Goal: Information Seeking & Learning: Compare options

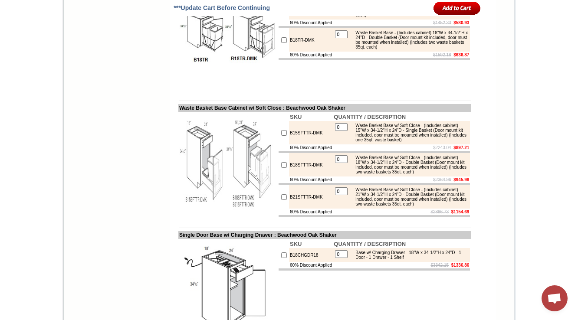
scroll to position [1388, 0]
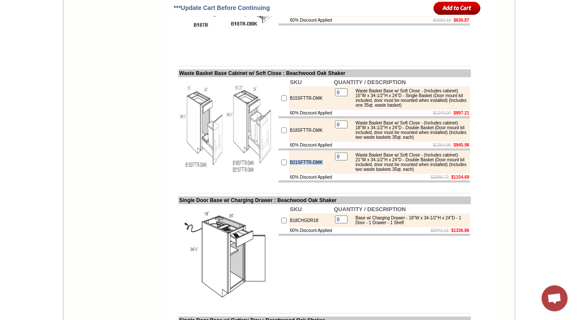
drag, startPoint x: 281, startPoint y: 229, endPoint x: 319, endPoint y: 229, distance: 37.7
click at [319, 174] on td "B21SFTTR-DMK" at bounding box center [311, 161] width 44 height 23
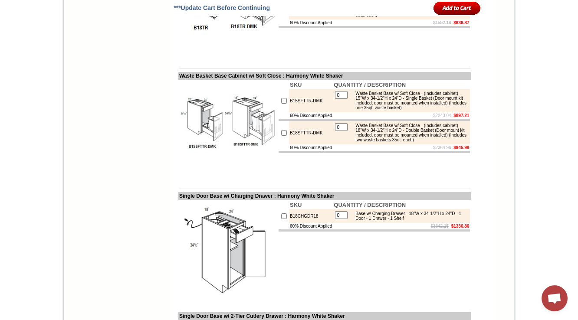
scroll to position [1422, 0]
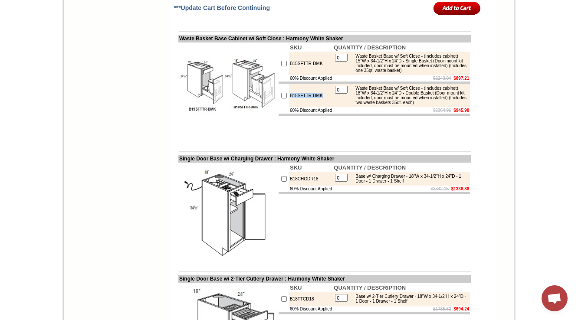
drag, startPoint x: 318, startPoint y: 153, endPoint x: 280, endPoint y: 152, distance: 38.2
click at [289, 107] on td "B18SFTTR-DMK" at bounding box center [311, 95] width 44 height 23
copy td "B18SFTTR-DMK"
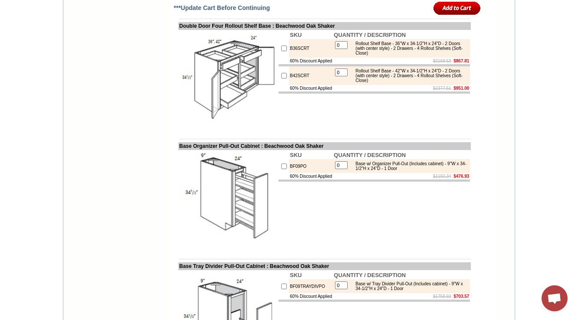
scroll to position [955, 0]
click at [369, 129] on td "SKU QUANTITY / DESCRIPTION B36SCRT 0 Rollout Shelf Base - 36"W x 34-1/2"H x 24"…" at bounding box center [374, 78] width 193 height 99
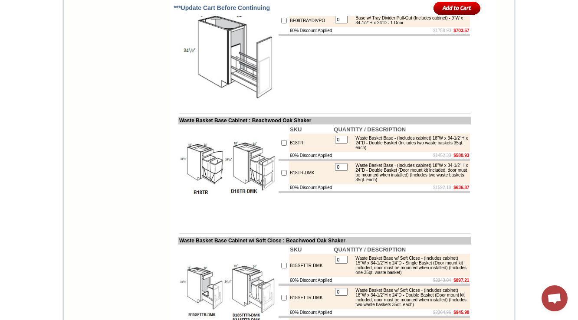
scroll to position [1232, 0]
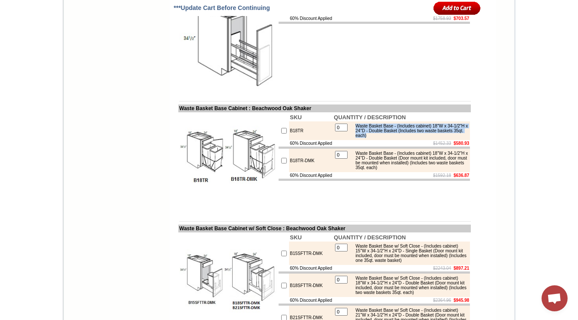
copy div "Waste Basket Base - (Includes cabinet) 18"W x 34-1/2"H x 24"D - Double Basket (…"
drag, startPoint x: 386, startPoint y: 176, endPoint x: 413, endPoint y: 182, distance: 28.1
click at [413, 138] on div "Waste Basket Base - (Includes cabinet) 18"W x 34-1/2"H x 24"D - Double Basket (…" at bounding box center [409, 131] width 117 height 14
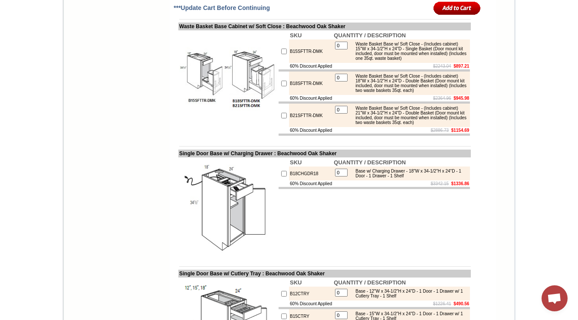
scroll to position [1441, 0]
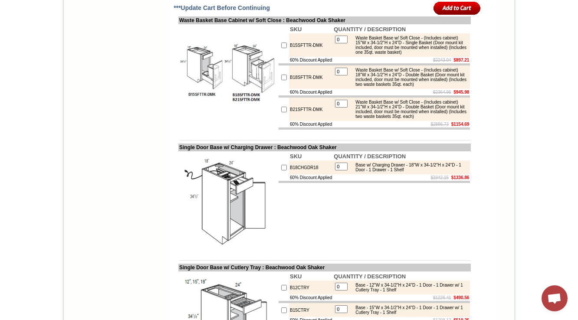
click at [402, 55] on div "Waste Basket Base w/ Soft Close - (Includes cabinet) 15"W x 34-1/2"H x 24"D - S…" at bounding box center [409, 45] width 117 height 19
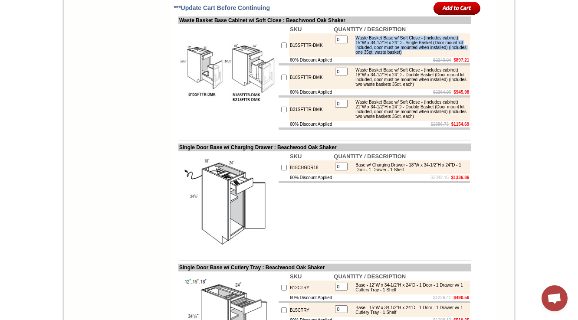
copy tbody "Waste Basket Base w/ Soft Close - (Includes cabinet) 15"W x 34-1/2"H x 24"D - S…"
click at [396, 87] on div "Waste Basket Base w/ Soft Close - (Includes cabinet) 18"W x 34-1/2"H x 24"D - D…" at bounding box center [409, 77] width 117 height 19
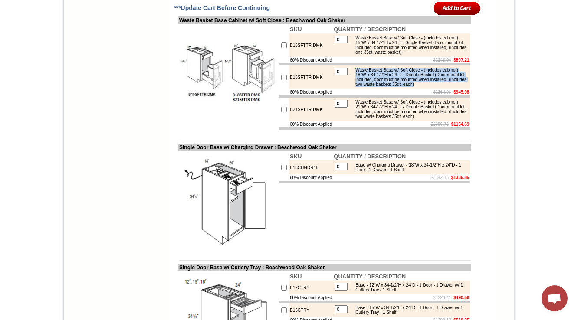
click at [396, 87] on div "Waste Basket Base w/ Soft Close - (Includes cabinet) 18"W x 34-1/2"H x 24"D - D…" at bounding box center [409, 77] width 117 height 19
copy tbody "Waste Basket Base w/ Soft Close - (Includes cabinet) 18"W x 34-1/2"H x 24"D - D…"
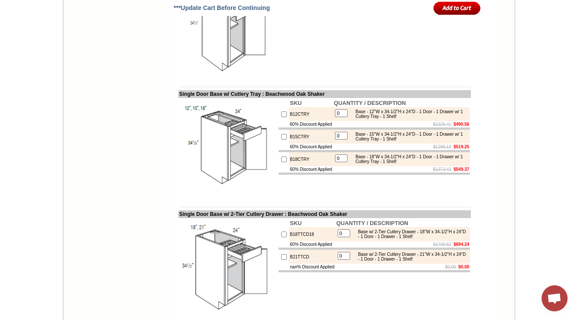
click at [337, 77] on td "SKU QUANTITY / DESCRIPTION B18CHGDR18 0 Base w/ Charging Drawer - 18"W x 34-1/2…" at bounding box center [374, 27] width 193 height 99
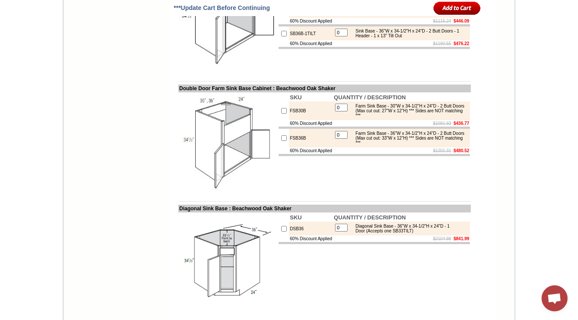
scroll to position [2585, 0]
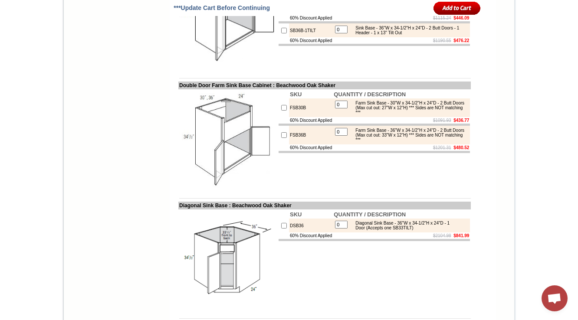
drag, startPoint x: 357, startPoint y: 79, endPoint x: 407, endPoint y: 97, distance: 53.5
click at [405, 1] on td at bounding box center [373, 0] width 191 height 2
drag, startPoint x: 356, startPoint y: 78, endPoint x: 435, endPoint y: 85, distance: 79.7
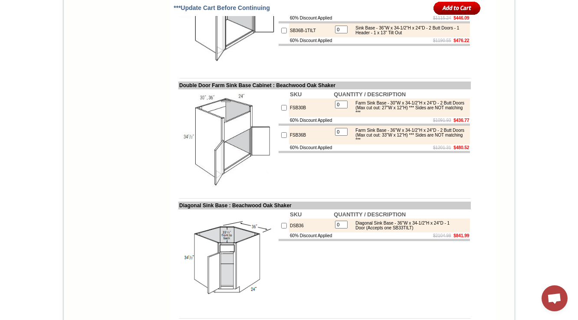
copy div "Sink Base - 30"W x 34-1/2"H x 24"D - 2 Butt Doors - 1 Header - 1 x 25" Tilt Out"
drag, startPoint x: 177, startPoint y: 61, endPoint x: 201, endPoint y: 62, distance: 23.4
drag, startPoint x: 171, startPoint y: 62, endPoint x: 270, endPoint y: 61, distance: 99.3
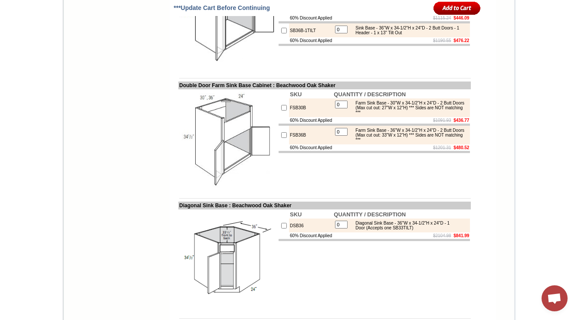
copy td "Double Door Sink Base w/ Tilt Out"
drag, startPoint x: 356, startPoint y: 80, endPoint x: 434, endPoint y: 83, distance: 78.1
copy div "Sink Base - 30"W x 34-1/2"H x 24"D - 2 Butt Doors - 1 Header - 1 x 25" Tilt Out"
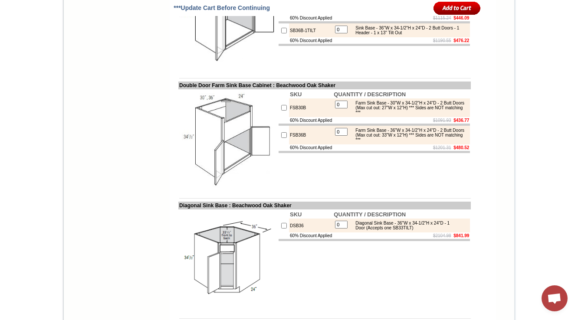
copy tr "SB30B-1TILT"
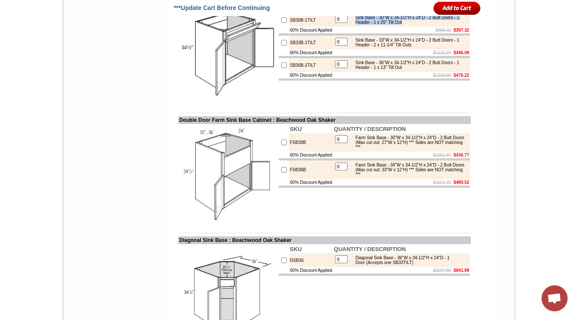
drag, startPoint x: 356, startPoint y: 115, endPoint x: 434, endPoint y: 118, distance: 78.6
click at [434, 25] on div "Sink Base - 30"W x 34-1/2"H x 24"D - 2 Butt Doors - 1 Header - 1 x 25" Tilt Out" at bounding box center [409, 20] width 117 height 10
copy div "Sink Base - 30"W x 34-1/2"H x 24"D - 2 Butt Doors - 1 Header - 1 x 25" Tilt Out"
drag, startPoint x: 280, startPoint y: 141, endPoint x: 309, endPoint y: 143, distance: 29.1
click at [309, 49] on td "SB33B-1TILT" at bounding box center [311, 43] width 44 height 14
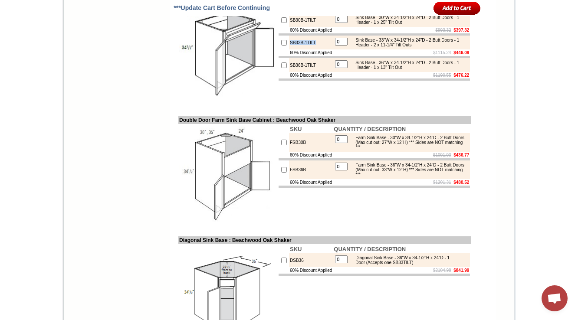
copy td "SB33B-1TILT"
drag, startPoint x: 356, startPoint y: 139, endPoint x: 451, endPoint y: 143, distance: 95.1
click at [451, 47] on div "Sink Base - 33"W x 34-1/2"H x 24"D - 2 Butt Doors - 1 Header - 2 x 11-1/4" Tilt…" at bounding box center [409, 43] width 117 height 10
copy div "Sink Base - 33"W x 34-1/2"H x 24"D - 2 Butt Doors - 1 Header - 2 x 11-1/4" Tilt…"
drag, startPoint x: 356, startPoint y: 164, endPoint x: 441, endPoint y: 170, distance: 85.2
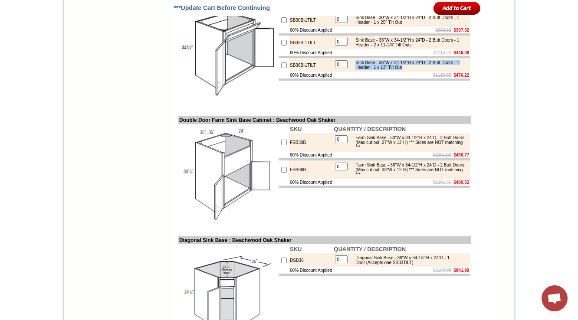
click at [441, 70] on div "Sink Base - 36"W x 34-1/2"H x 24"D - 2 Butt Doors - 1 Header - 1 x 13" Tilt Out" at bounding box center [409, 65] width 117 height 10
click at [312, 72] on td "SB36B-1TILT" at bounding box center [311, 65] width 44 height 14
click at [377, 47] on div "Sink Base - 33"W x 34-1/2"H x 24"D - 2 Butt Doors - 1 Header - 2 x 11-1/4" Tilt…" at bounding box center [409, 43] width 117 height 10
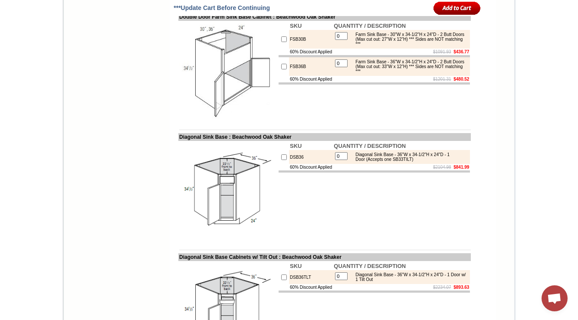
scroll to position [2655, 0]
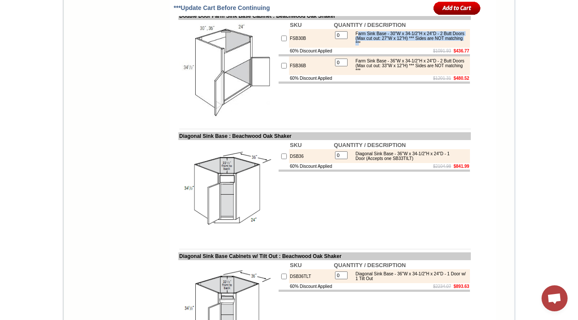
drag, startPoint x: 357, startPoint y: 132, endPoint x: 416, endPoint y: 145, distance: 60.8
click at [416, 46] on td "Farm Sink Base - 30"W x 34-1/2"H x 24"D - 2 Butt Doors (Max cut out: 27"W x 12"…" at bounding box center [409, 38] width 118 height 15
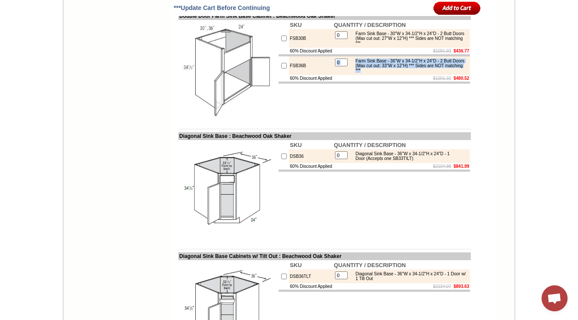
drag, startPoint x: 421, startPoint y: 173, endPoint x: 344, endPoint y: 158, distance: 77.8
click at [344, 73] on tr "0 Farm Sink Base - 36"W x 34-1/2"H x 24"D - 2 Butt Doors (Max cut out: 33"W x 1…" at bounding box center [401, 65] width 134 height 15
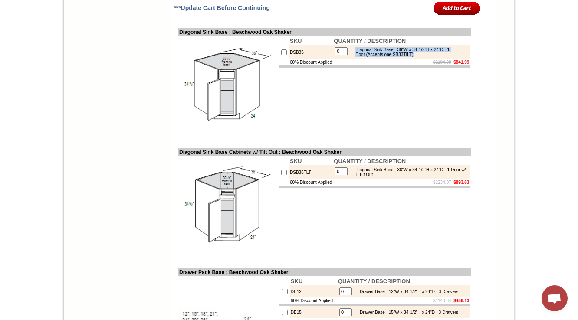
drag, startPoint x: 354, startPoint y: 145, endPoint x: 434, endPoint y: 152, distance: 79.7
click at [434, 57] on div "Diagonal Sink Base - 36"W x 34-1/2"H x 24"D - 1 Door (Accepts one SB33TILT)" at bounding box center [409, 52] width 117 height 10
click at [323, 135] on td "SKU QUANTITY / DESCRIPTION DSB36 0 Diagonal Sink Base - 36"W x 34-1/2"H x 24"D …" at bounding box center [374, 85] width 193 height 99
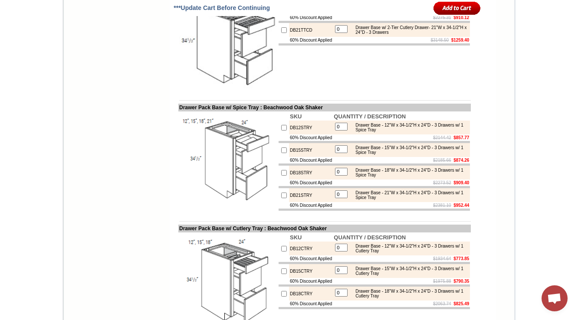
scroll to position [3349, 0]
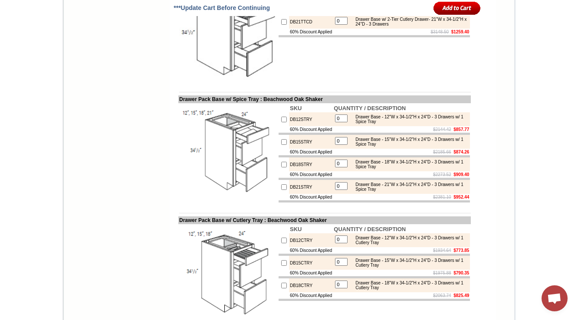
drag, startPoint x: 169, startPoint y: 106, endPoint x: 299, endPoint y: 106, distance: 130.1
click at [359, 37] on td at bounding box center [373, 36] width 191 height 2
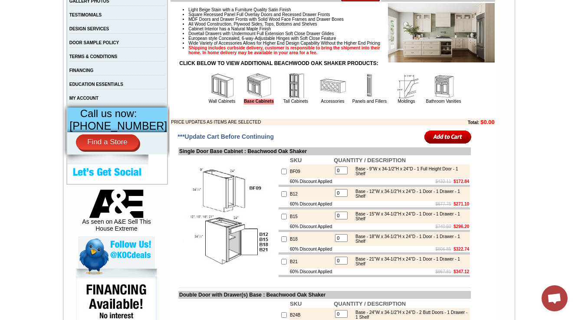
scroll to position [278, 0]
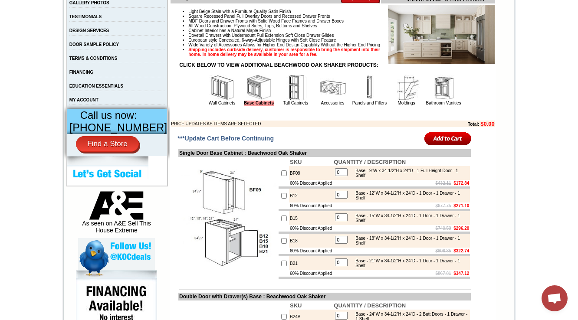
click at [210, 101] on img at bounding box center [222, 88] width 26 height 26
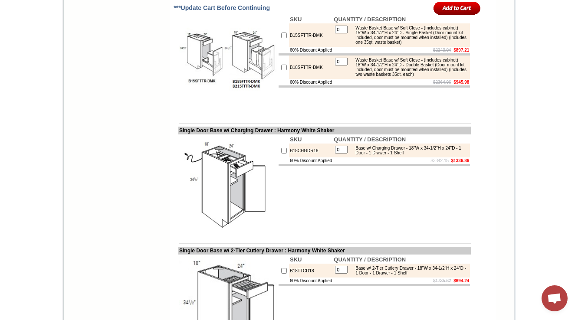
scroll to position [1457, 0]
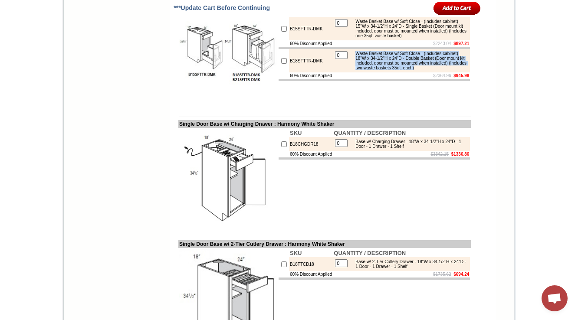
click at [376, 227] on td "SKU QUANTITY / DESCRIPTION B18CHGDR18 0 Base w/ Charging Drawer - 18"W x 34-1/2…" at bounding box center [374, 177] width 193 height 99
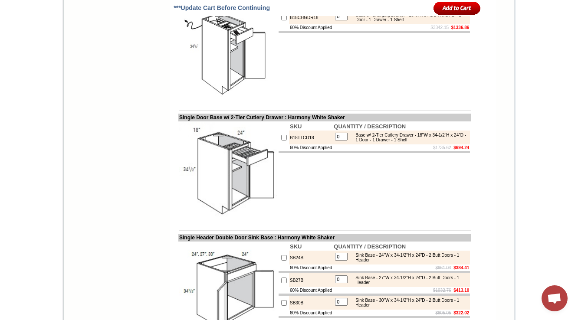
scroll to position [1596, 0]
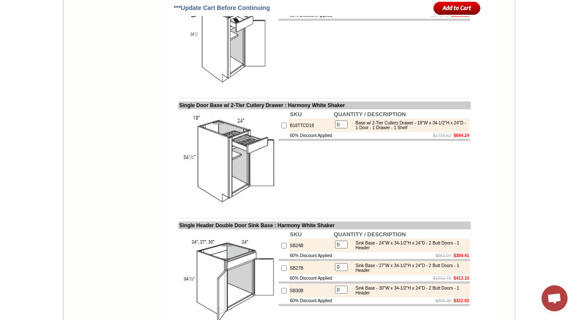
click at [333, 88] on td "SKU QUANTITY / DESCRIPTION B18CHGDR18 0 Base w/ Charging Drawer - 18"W x 34-1/2…" at bounding box center [374, 38] width 193 height 99
click at [226, 88] on img at bounding box center [228, 39] width 98 height 98
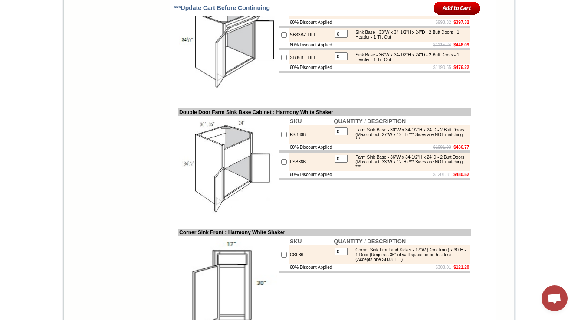
scroll to position [2082, 0]
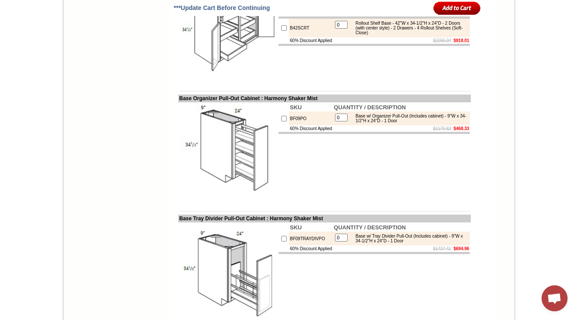
scroll to position [1006, 0]
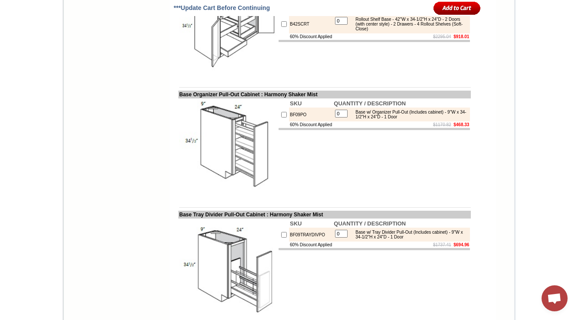
copy td "B36SCRT"
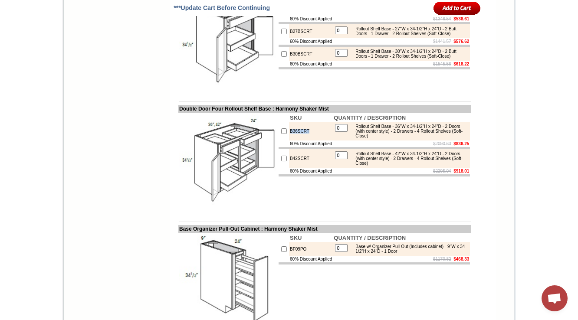
scroll to position [867, 0]
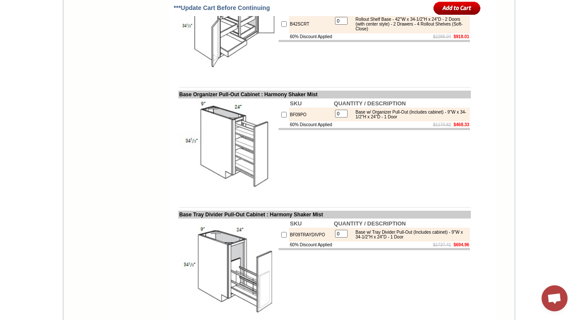
click at [316, 78] on td "SKU QUANTITY / DESCRIPTION B36SCRT 0 Rollout Shelf Base - 36"W x 34-1/2"H x 24"…" at bounding box center [374, 27] width 193 height 99
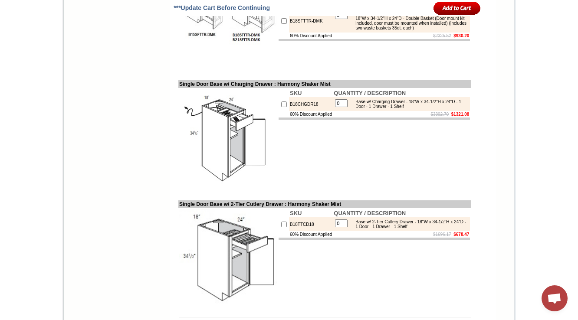
scroll to position [1507, 0]
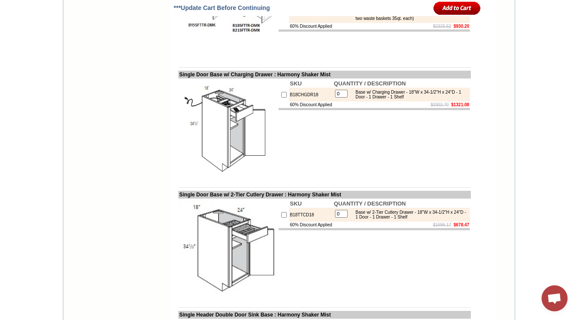
click at [201, 57] on img at bounding box center [228, 8] width 98 height 98
click at [337, 178] on td "SKU QUANTITY / DESCRIPTION B18CHGDR18 0 Base w/ Charging Drawer - 18"W x 34-1/2…" at bounding box center [374, 127] width 193 height 99
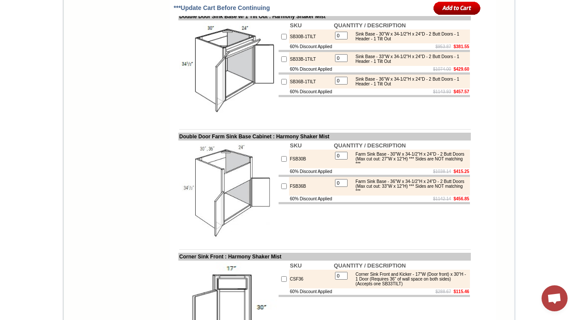
scroll to position [2062, 0]
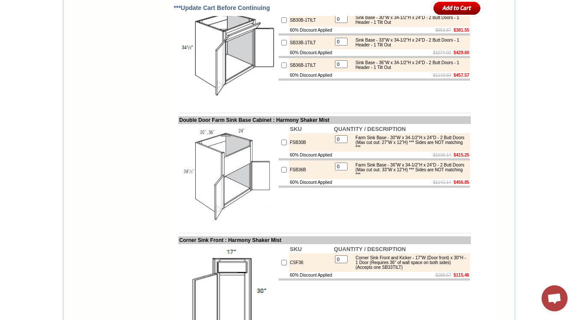
click at [278, 81] on td at bounding box center [373, 79] width 191 height 2
drag, startPoint x: 170, startPoint y: 47, endPoint x: 275, endPoint y: 49, distance: 105.4
click at [275, 4] on td "Double Door Sink Base w/ 1 Tilt Out : Harmony Shaker Mist" at bounding box center [324, 0] width 292 height 8
copy td "Double Door Sink Base w/ 1 Tilt Out"
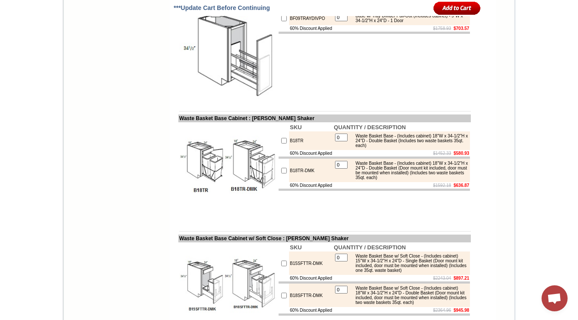
scroll to position [1249, 0]
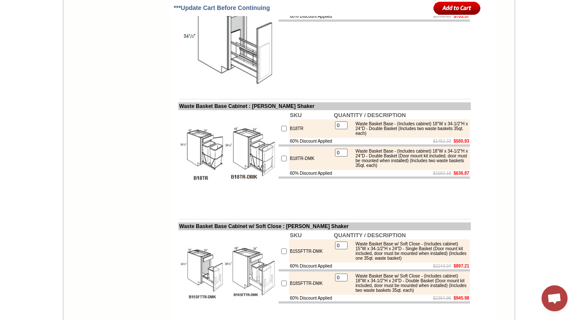
click at [378, 168] on div "Waste Basket Base - (Includes cabinet) 18"W x 34-1/2"H x 24"D - Double Basket (…" at bounding box center [409, 158] width 117 height 19
copy tbody "Waste Basket Base - (Includes cabinet) 18"W x 34-1/2"H x 24"D - Double Basket (…"
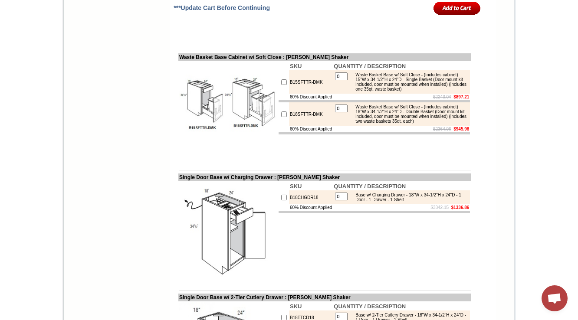
scroll to position [1422, 0]
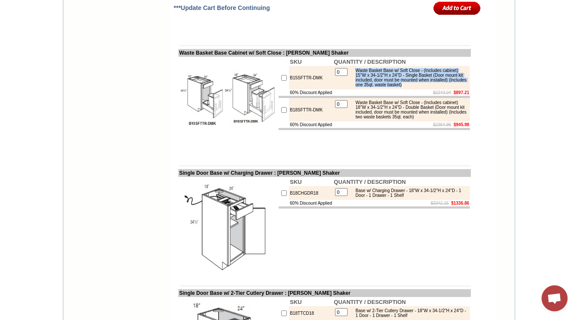
click at [210, 163] on td at bounding box center [324, 159] width 292 height 7
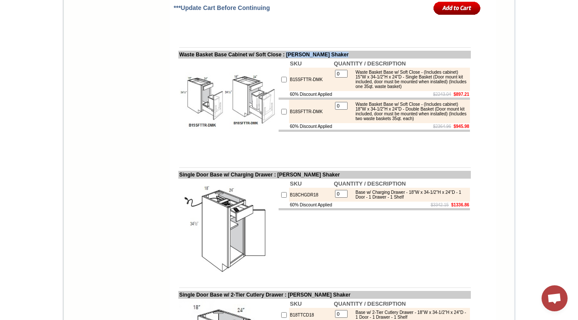
drag, startPoint x: 364, startPoint y: 102, endPoint x: 296, endPoint y: 99, distance: 67.7
click at [296, 59] on td "Waste Basket Base Cabinet w/ Soft Close : [PERSON_NAME] Shaker" at bounding box center [324, 55] width 292 height 8
copy td "[PERSON_NAME] Shaker"
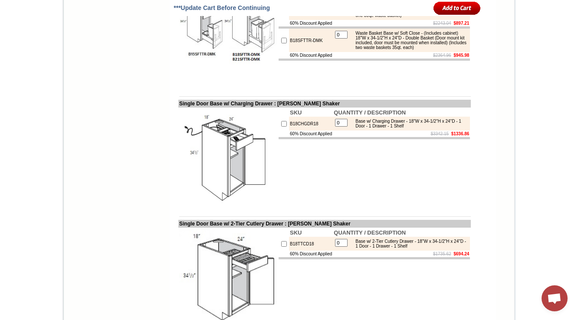
scroll to position [1526, 0]
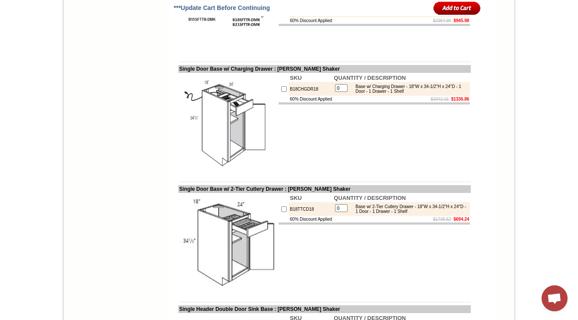
drag, startPoint x: 353, startPoint y: 248, endPoint x: 465, endPoint y: 63, distance: 216.3
click at [353, 201] on b "QUANTITY / DESCRIPTION" at bounding box center [369, 198] width 72 height 7
click at [402, 172] on td "SKU QUANTITY / DESCRIPTION B18CHGDR18 0 Base w/ Charging Drawer - 18"W x 34-1/2…" at bounding box center [374, 122] width 193 height 99
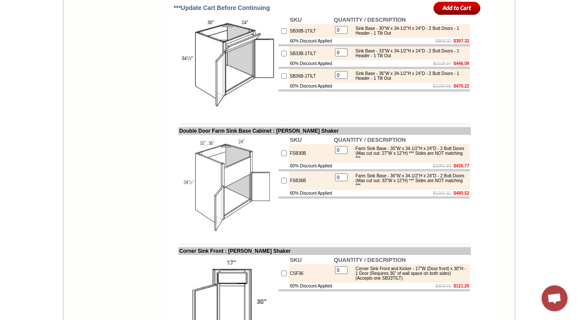
scroll to position [2082, 0]
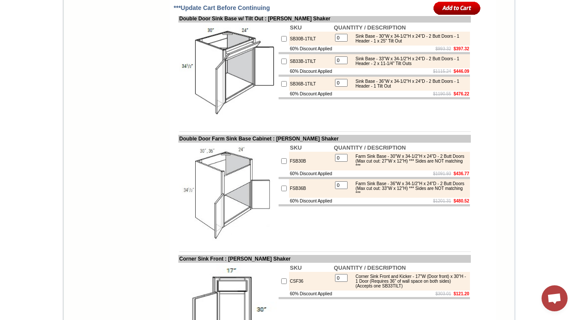
scroll to position [2047, 0]
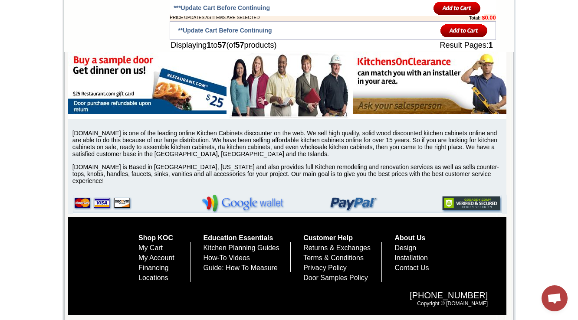
scroll to position [1996, 0]
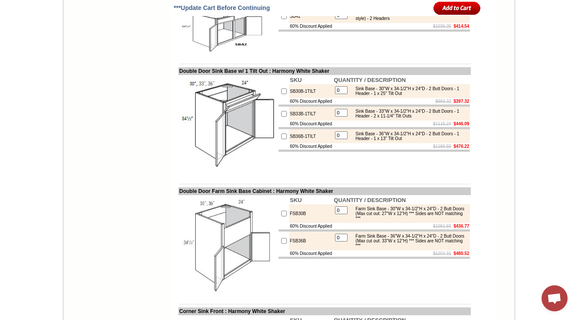
scroll to position [2007, 0]
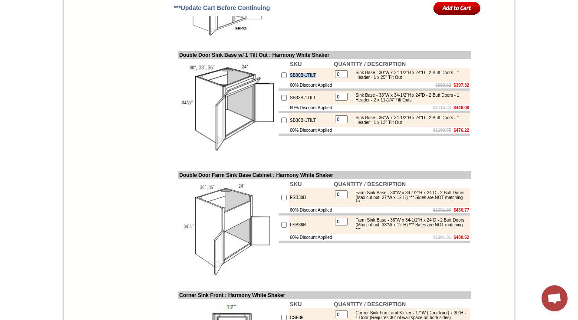
click at [353, 158] on td "SKU QUANTITY / DESCRIPTION SB30B-1TILT 0 Sink Base - 30"W x 34-1/2"H x 24"D - 2…" at bounding box center [374, 108] width 193 height 99
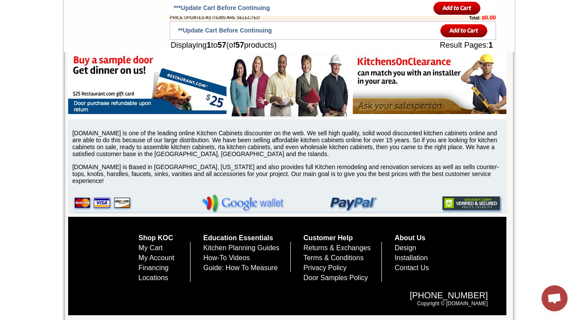
scroll to position [1972, 0]
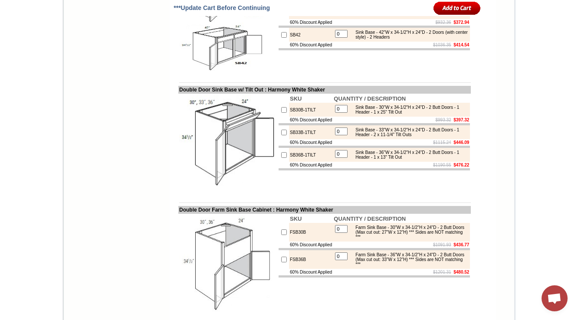
click at [391, 79] on td at bounding box center [324, 76] width 292 height 7
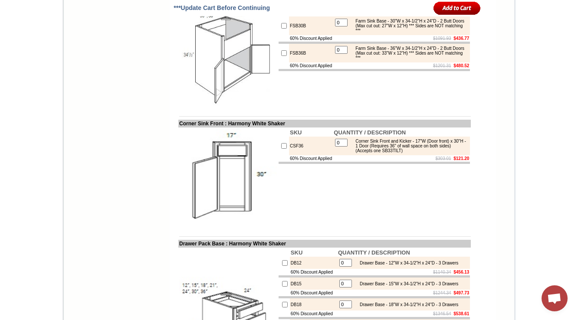
scroll to position [2180, 0]
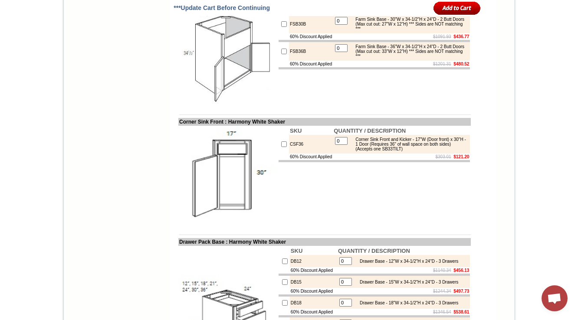
click at [424, 59] on div "Farm Sink Base - 36"W x 34-1/2"H x 24"D - 2 Butt Doors (Max cut out: 33"W x 12"…" at bounding box center [409, 51] width 117 height 14
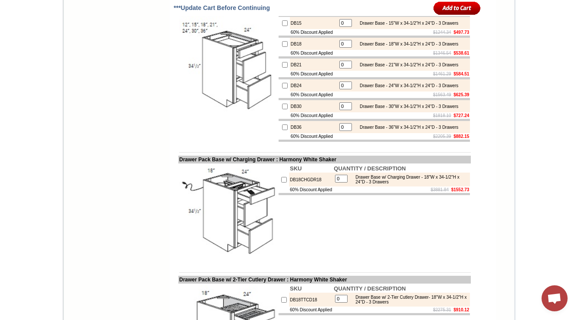
scroll to position [2423, 0]
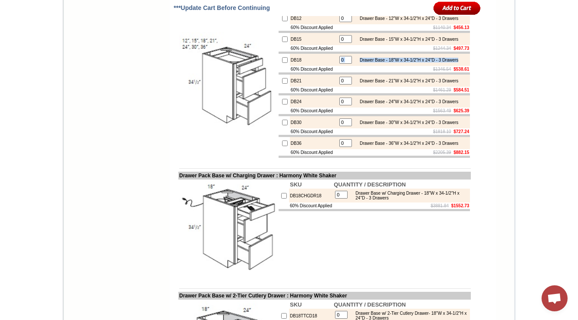
drag, startPoint x: 354, startPoint y: 123, endPoint x: 345, endPoint y: 118, distance: 9.9
click at [345, 64] on tr "0 Drawer Base - 18"W x 34-1/2"H x 24"D - 3 Drawers" at bounding box center [399, 60] width 120 height 9
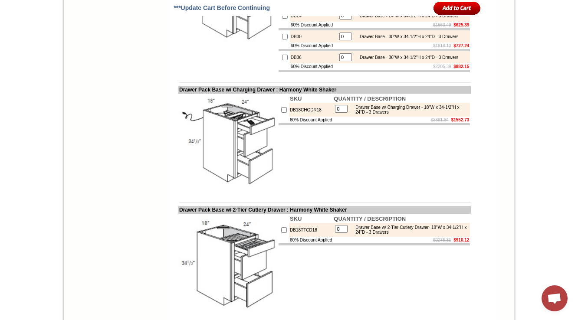
scroll to position [2596, 0]
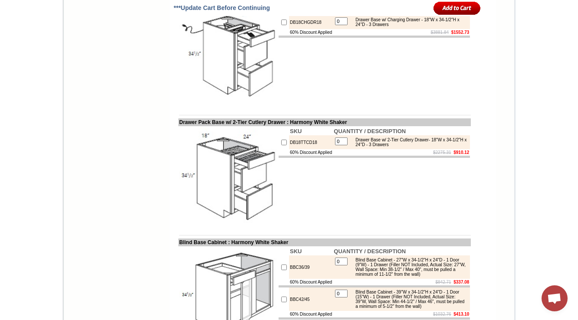
click at [337, 105] on td "SKU QUANTITY / DESCRIPTION DB18CHGDR18 0 Drawer Base w/ Charging Drawer - 18"W …" at bounding box center [374, 55] width 193 height 99
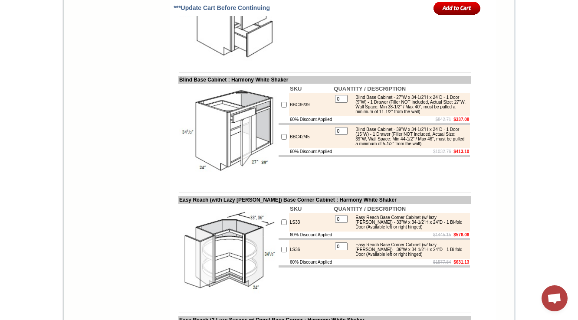
scroll to position [2770, 0]
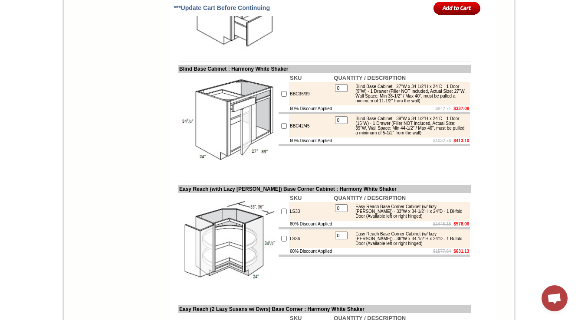
drag, startPoint x: 300, startPoint y: 49, endPoint x: 281, endPoint y: 51, distance: 18.7
copy td "DB18TTCD18"
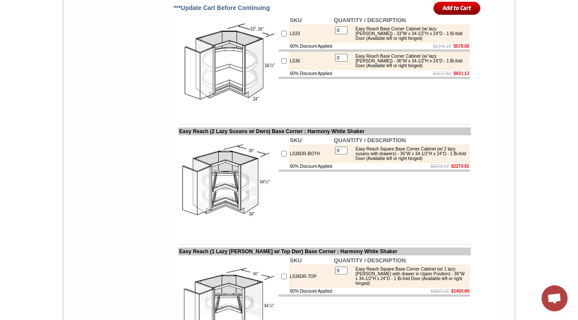
scroll to position [2978, 0]
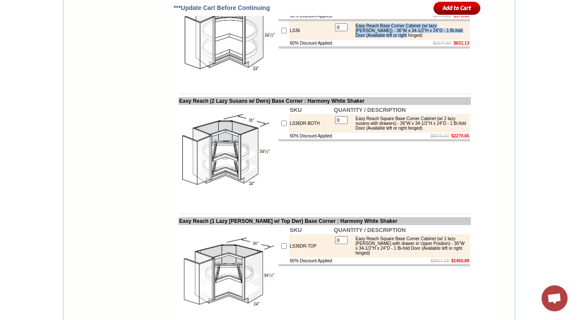
drag, startPoint x: 354, startPoint y: 112, endPoint x: 428, endPoint y: 122, distance: 75.3
click at [428, 38] on div "Easy Reach Base Corner Cabinet (w/ lazy [PERSON_NAME]) - 36"W x 34-1/2"H x 24"D…" at bounding box center [409, 30] width 117 height 14
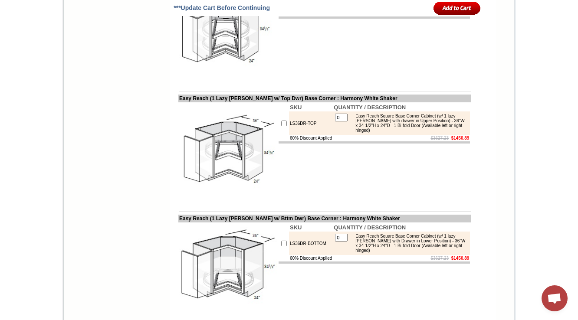
scroll to position [3117, 0]
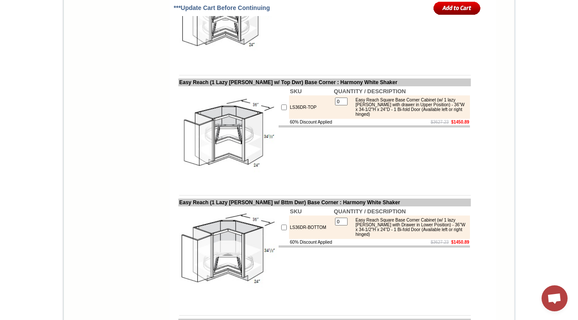
drag, startPoint x: 356, startPoint y: 63, endPoint x: 375, endPoint y: 78, distance: 24.2
copy div "Easy Reach Square Base Corner Cabinet (w/ 2 lazy susans with drawers) - 36"W x …"
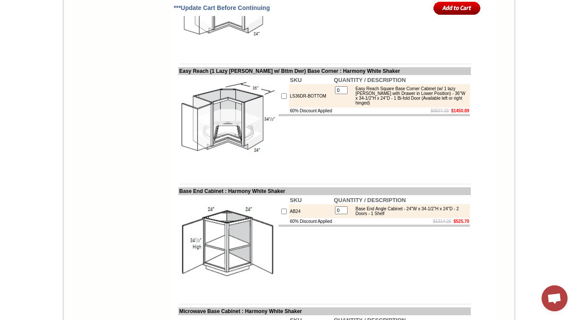
scroll to position [3255, 0]
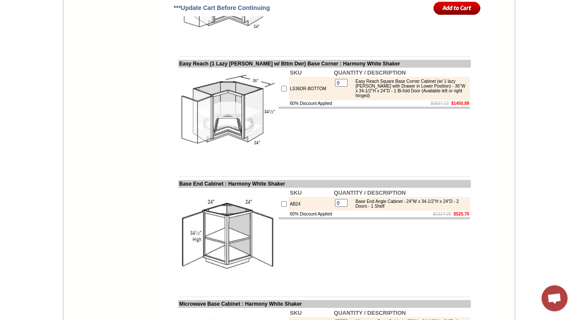
drag, startPoint x: 355, startPoint y: 167, endPoint x: 393, endPoint y: 183, distance: 41.6
click at [393, 98] on div "Easy Reach Square Base Corner Cabinet (w/ 1 lazy susan with Drawer in Lower Pos…" at bounding box center [409, 88] width 117 height 19
copy div "Easy Reach Square Base Corner Cabinet (w/ 1 lazy susan with Drawer in Lower Pos…"
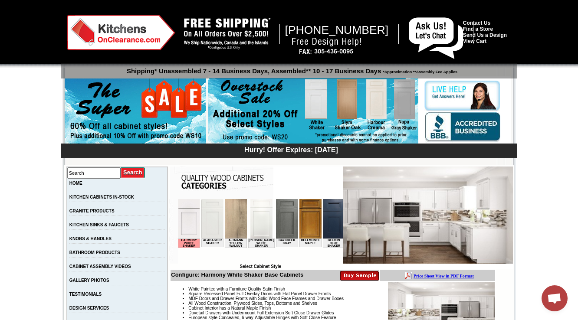
scroll to position [208, 0]
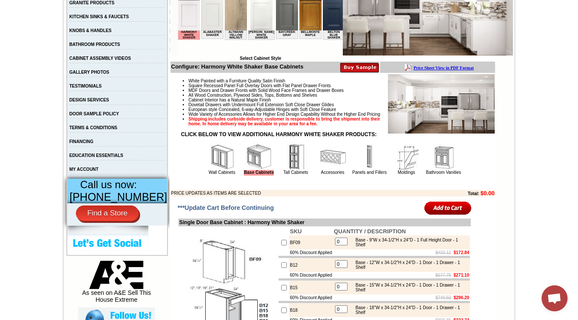
click at [320, 170] on img at bounding box center [333, 157] width 26 height 26
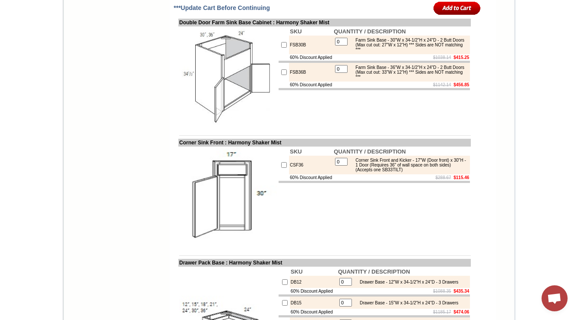
scroll to position [2171, 0]
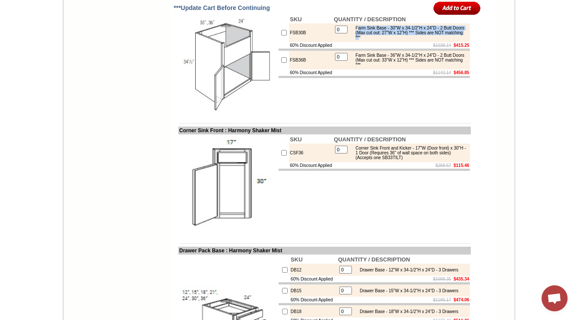
click at [433, 48] on s "$1038.14" at bounding box center [442, 45] width 18 height 5
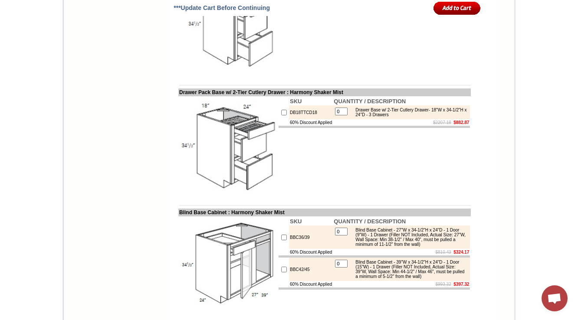
scroll to position [2626, 0]
click at [312, 75] on td "SKU QUANTITY / DESCRIPTION DB18CHGDR18 0 Drawer Base w/ Charging Drawer - 18"W …" at bounding box center [374, 25] width 193 height 99
click at [297, 119] on td "DB18TTCD18" at bounding box center [311, 112] width 44 height 14
copy td "DB18TTCD18"
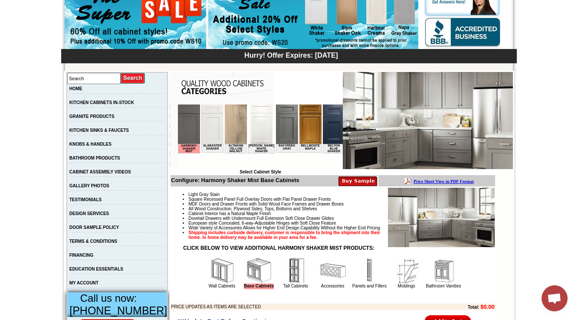
scroll to position [104, 0]
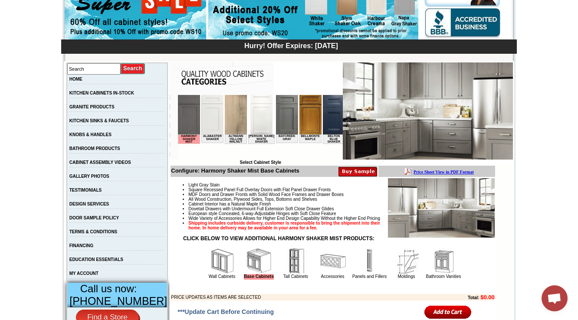
click at [330, 279] on link "Accessories" at bounding box center [332, 276] width 23 height 5
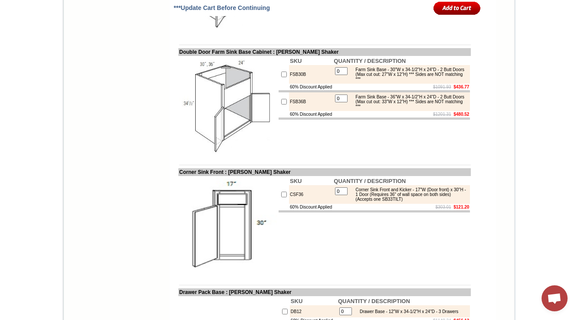
scroll to position [2151, 0]
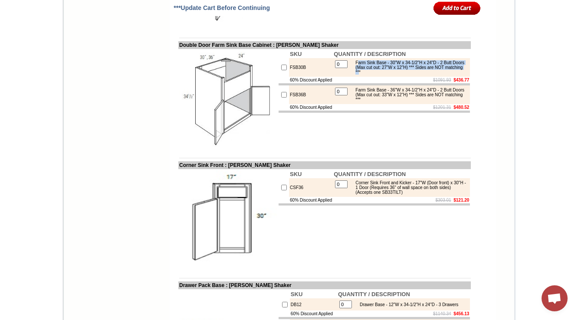
click at [401, 76] on table "0 Farm Sink Base - 30"W x 34-1/2"H x 24"D - 2 Butt Doors (Max cut out: 27"W x 1…" at bounding box center [400, 67] width 135 height 17
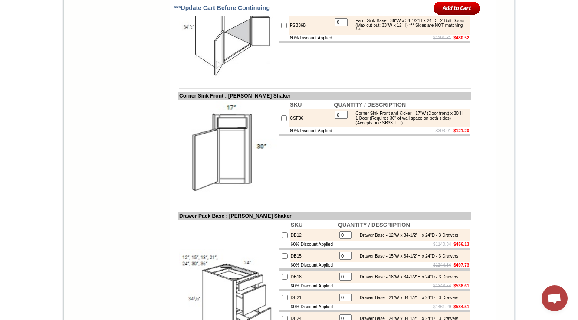
scroll to position [2400, 0]
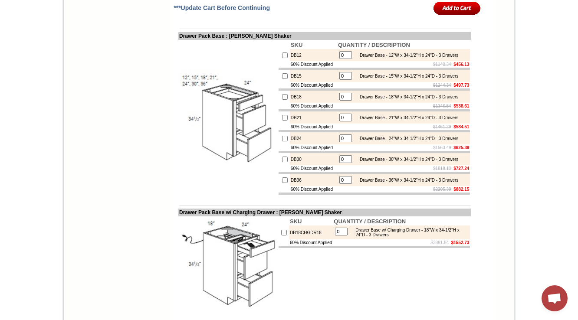
click at [375, 91] on td at bounding box center [373, 89] width 191 height 2
click at [290, 103] on td "DB18" at bounding box center [313, 97] width 47 height 12
copy td "DB18"
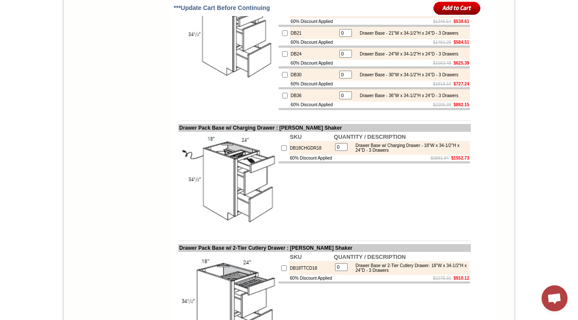
scroll to position [2643, 0]
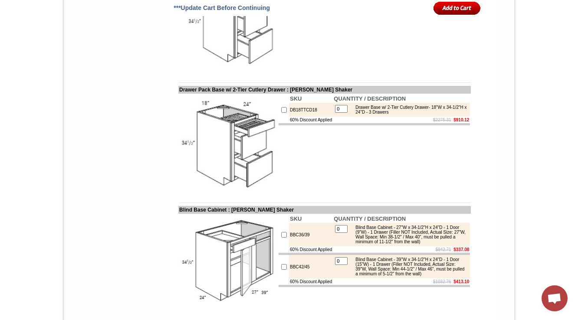
click at [318, 86] on td at bounding box center [324, 82] width 292 height 7
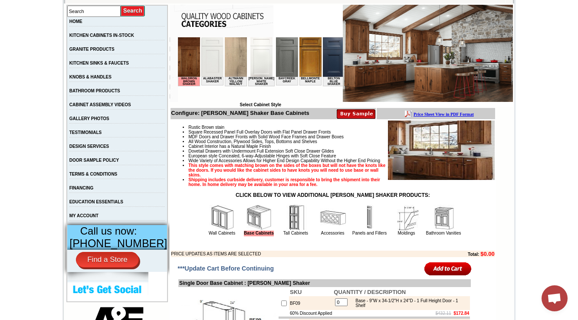
scroll to position [208, 0]
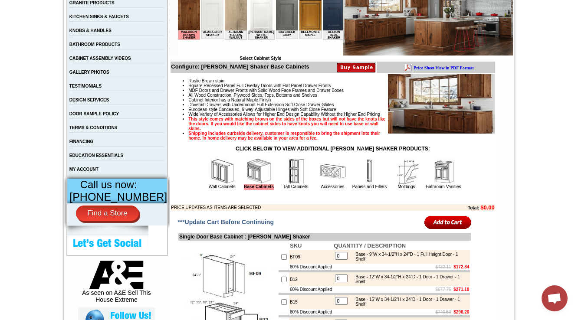
click at [209, 180] on img at bounding box center [222, 171] width 26 height 26
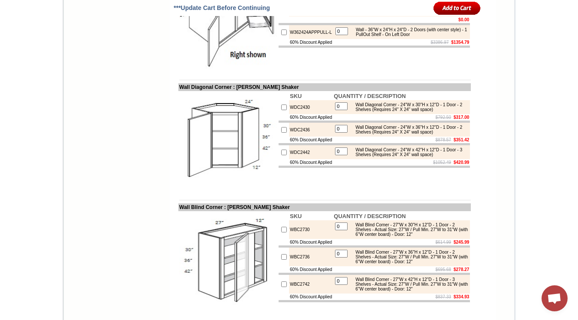
scroll to position [1971, 0]
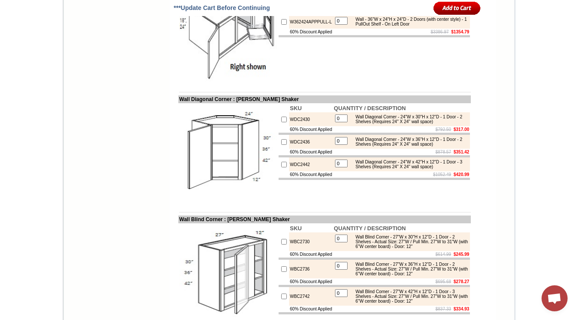
drag, startPoint x: 323, startPoint y: 139, endPoint x: 282, endPoint y: 137, distance: 40.8
copy td "W361824APPPULL-L"
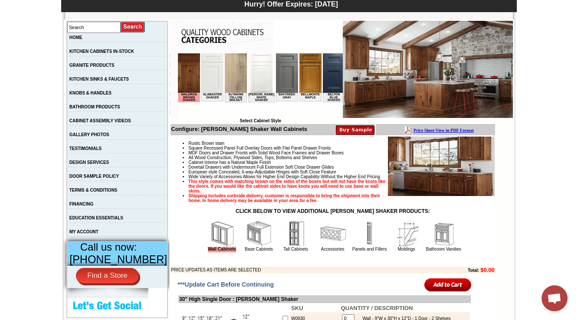
scroll to position [173, 0]
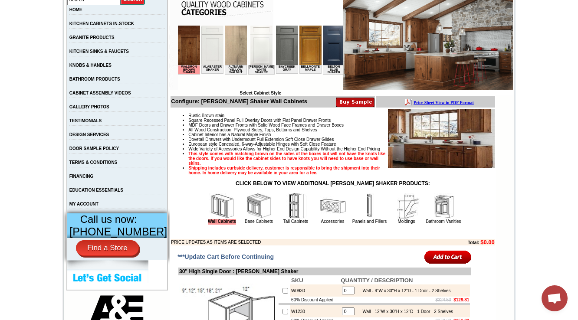
click at [246, 219] on img at bounding box center [259, 206] width 26 height 26
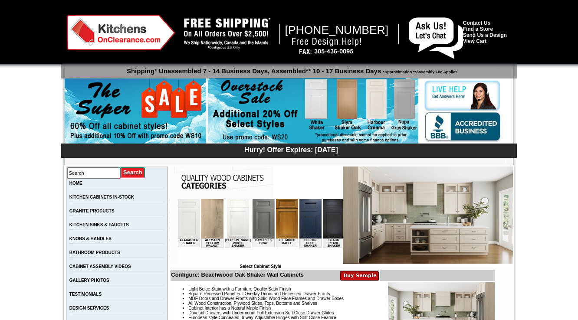
scroll to position [3335, 0]
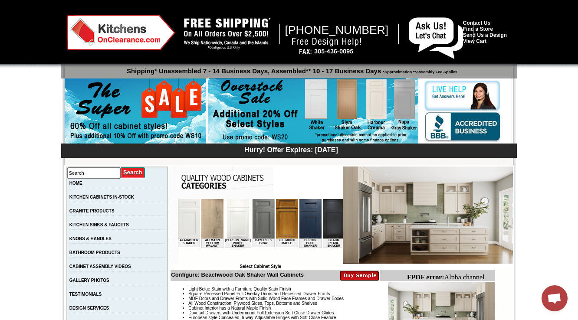
scroll to position [278, 0]
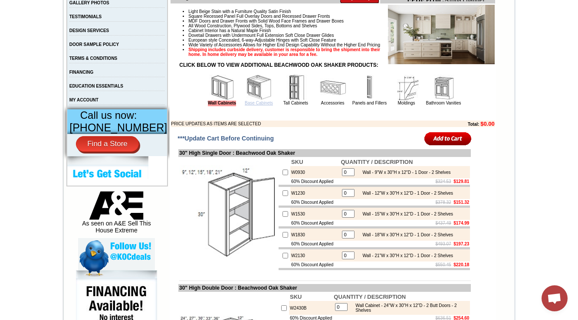
click at [252, 105] on link "Base Cabinets" at bounding box center [259, 103] width 28 height 5
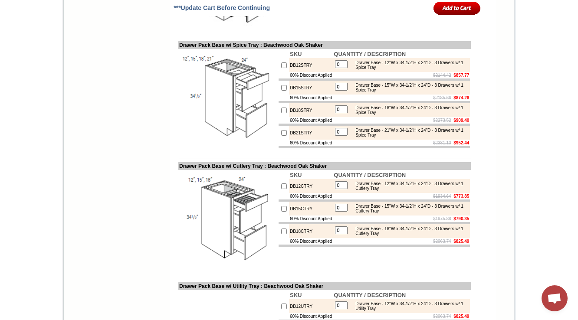
scroll to position [3421, 0]
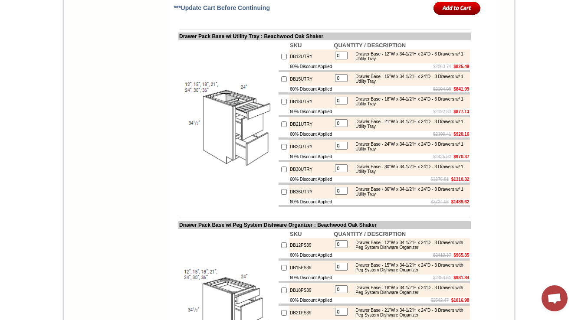
scroll to position [4104, 0]
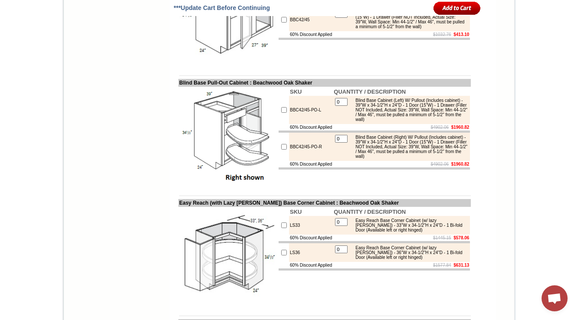
drag, startPoint x: 355, startPoint y: 190, endPoint x: 389, endPoint y: 212, distance: 40.9
click at [389, 29] on div "Blind Base Cabinet - 39"W x 34-1/2"H x 24"D - 1 Door (15"W) - 1 Drawer (Filler …" at bounding box center [409, 19] width 117 height 19
copy div "Blind Base Cabinet - 39"W x 34-1/2"H x 24"D - 1 Door (15"W) - 1 Drawer (Filler …"
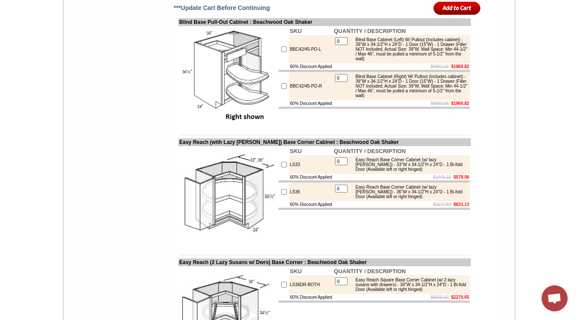
scroll to position [4277, 0]
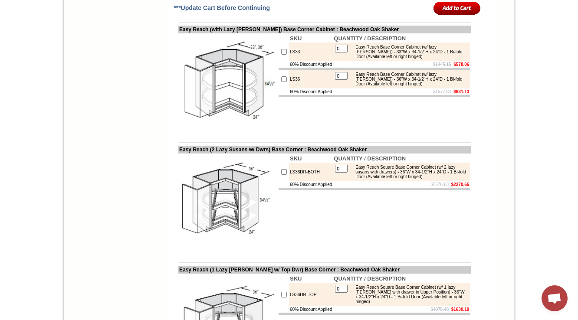
drag, startPoint x: 356, startPoint y: 95, endPoint x: 378, endPoint y: 121, distance: 34.1
copy div "Blind Base Cabinet (Left) W/ Pullout (Includes cabinet) - 39"W x 34-1/2"H x 24"…"
drag, startPoint x: 317, startPoint y: 110, endPoint x: 278, endPoint y: 114, distance: 38.8
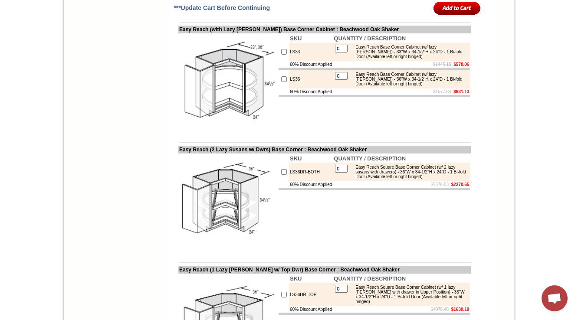
copy tr "BBC42/45-PO-L"
drag, startPoint x: 317, startPoint y: 156, endPoint x: 278, endPoint y: 160, distance: 38.5
copy td "BBC42/45-PO-R"
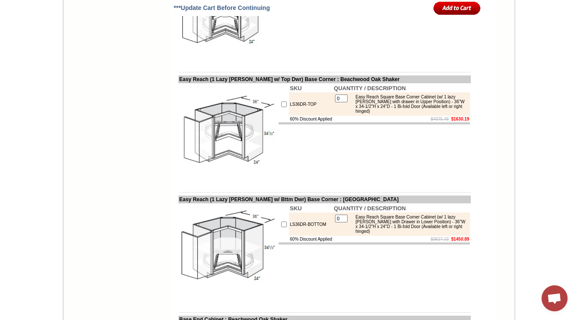
scroll to position [4451, 0]
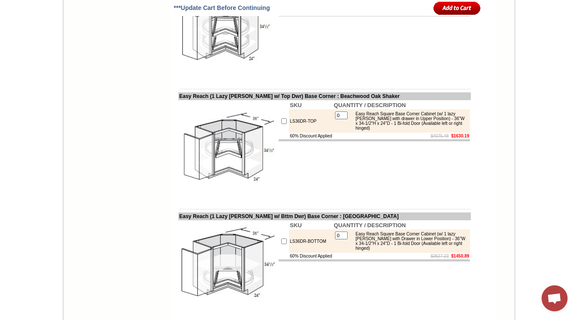
drag, startPoint x: 354, startPoint y: 47, endPoint x: 432, endPoint y: 64, distance: 79.4
copy tbody
drag, startPoint x: 356, startPoint y: 170, endPoint x: 376, endPoint y: 184, distance: 24.9
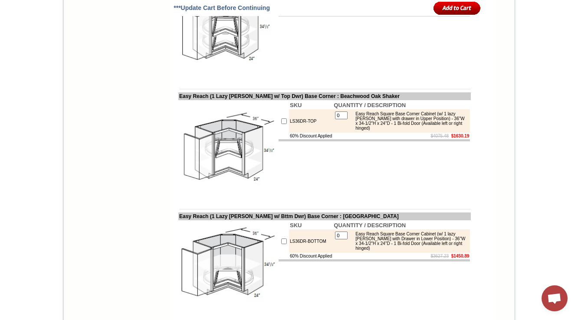
copy div "Easy Reach Square Base Corner Cabinet (w/ 2 lazy susans with drawers) - 36"W x …"
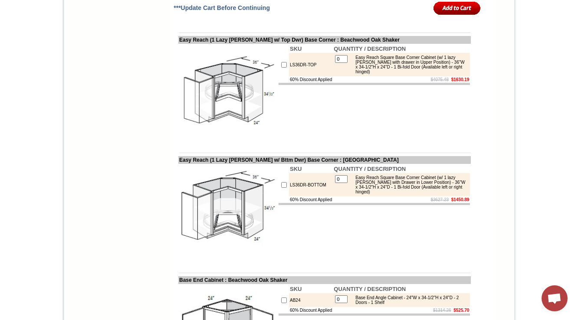
scroll to position [4520, 0]
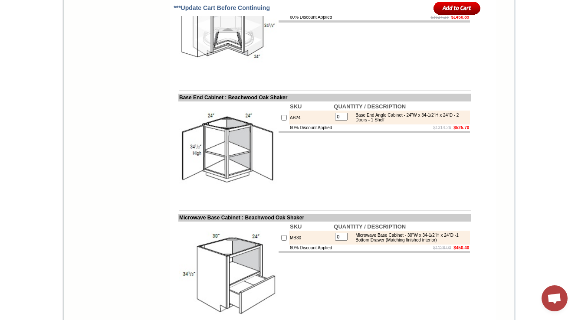
scroll to position [4693, 0]
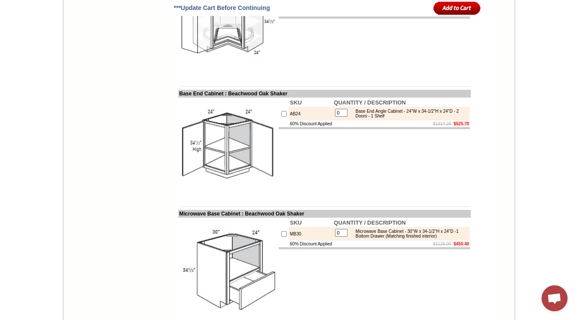
drag, startPoint x: 356, startPoint y: 48, endPoint x: 393, endPoint y: 62, distance: 39.8
copy div "Easy Reach Square Base Corner Cabinet (w/ 1 lazy susan with drawer in Upper Pos…"
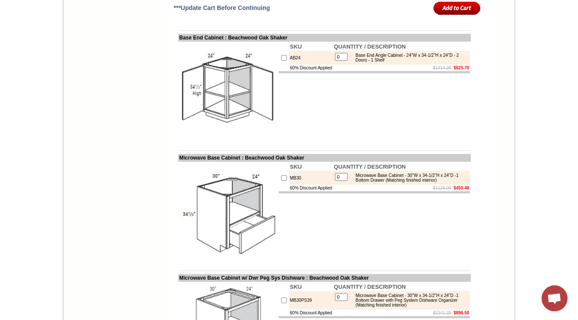
scroll to position [4798, 0]
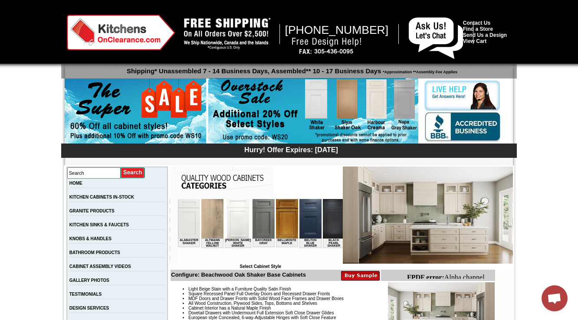
scroll to position [208, 0]
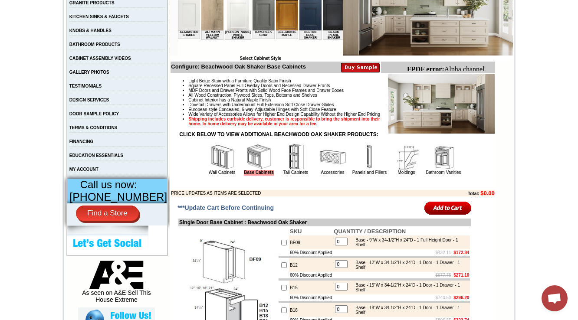
click at [326, 170] on img at bounding box center [333, 157] width 26 height 26
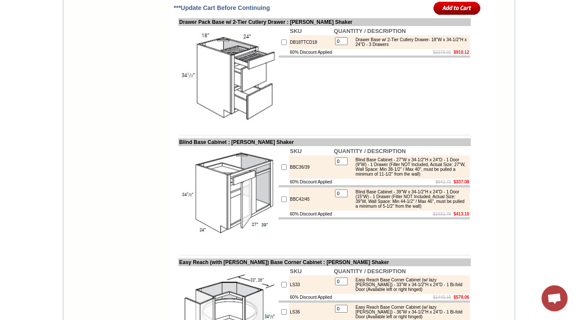
scroll to position [2745, 0]
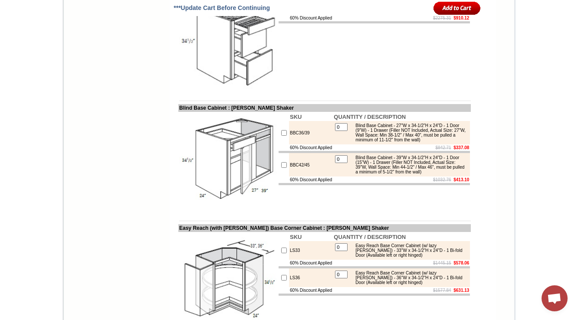
click at [299, 91] on td "SKU QUANTITY / DESCRIPTION DB18TTCD18 0 Drawer Base w/ 2-Tier Cutlery Drawer- 1…" at bounding box center [374, 41] width 193 height 99
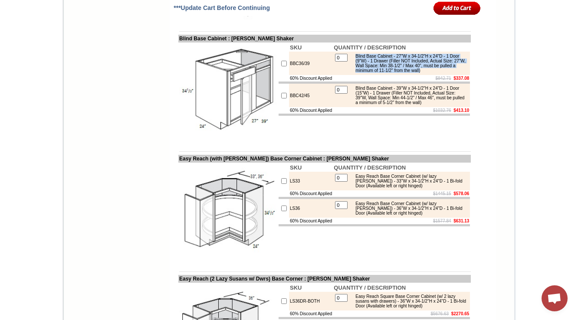
drag, startPoint x: 354, startPoint y: 138, endPoint x: 387, endPoint y: 163, distance: 41.3
click at [387, 73] on div "Blind Base Cabinet - 27"W x 34-1/2"H x 24"D - 1 Door (9"W) - 1 Drawer (Filler N…" at bounding box center [409, 63] width 117 height 19
copy div "Blind Base Cabinet - 27"W x 34-1/2"H x 24"D - 1 Door (9"W) - 1 Drawer (Filler N…"
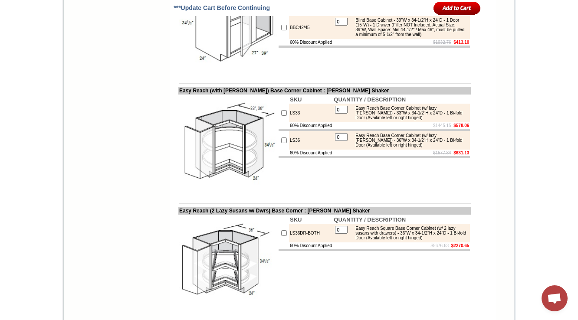
scroll to position [2884, 0]
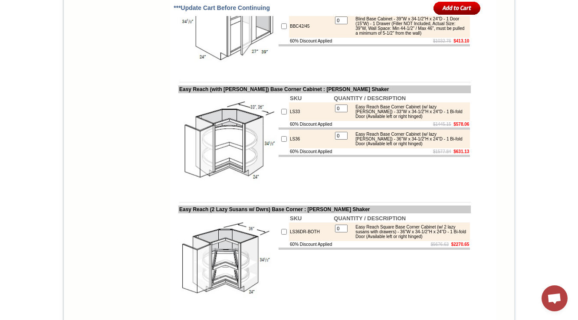
drag, startPoint x: 319, startPoint y: 82, endPoint x: 300, endPoint y: 83, distance: 19.1
drag, startPoint x: 304, startPoint y: 81, endPoint x: 278, endPoint y: 85, distance: 26.3
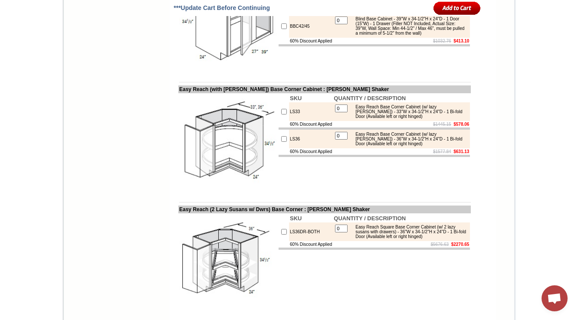
copy tr "BBC36/39"
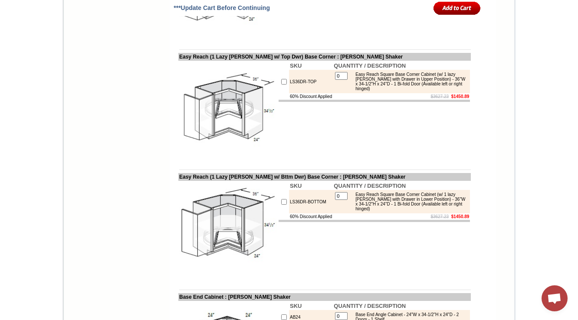
scroll to position [3161, 0]
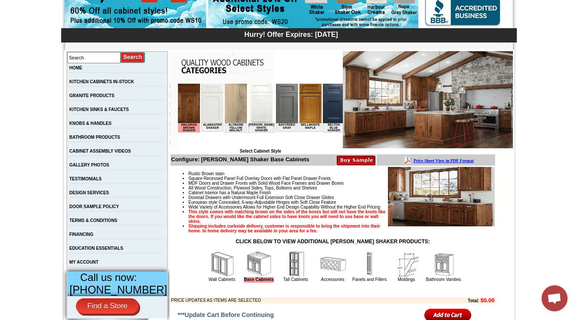
scroll to position [278, 0]
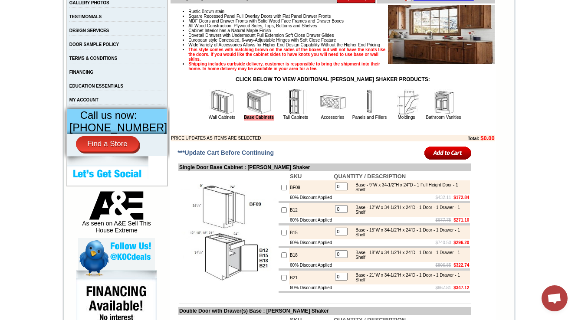
click at [320, 115] on img at bounding box center [333, 102] width 26 height 26
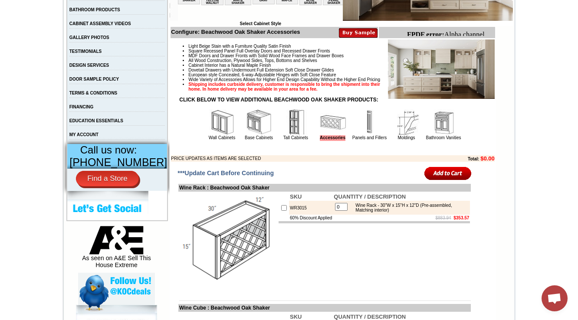
click at [323, 135] on img at bounding box center [333, 122] width 26 height 26
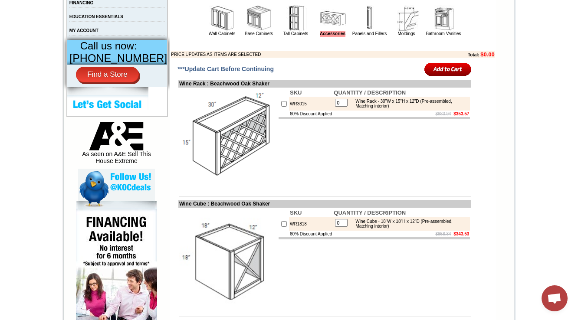
scroll to position [1071, 0]
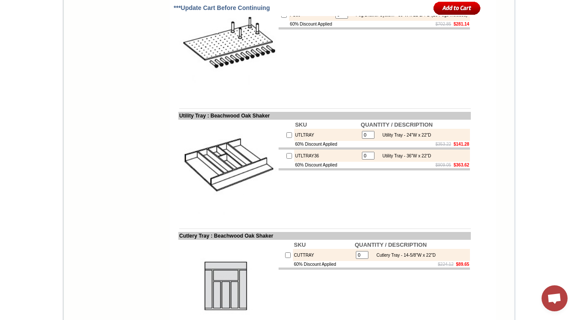
click at [296, 201] on td "SKU QUANTITY / DESCRIPTION UTLTRAY 0 Utility Tray - 24"W x 22"D 60% Discount Ap…" at bounding box center [374, 169] width 193 height 99
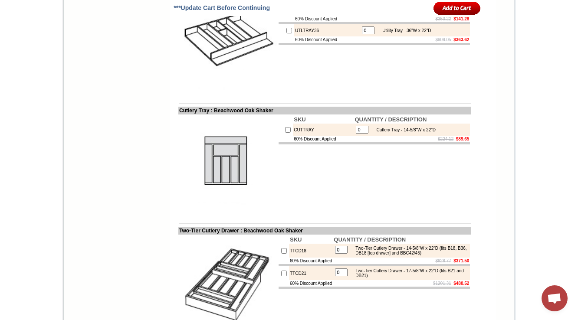
scroll to position [1210, 0]
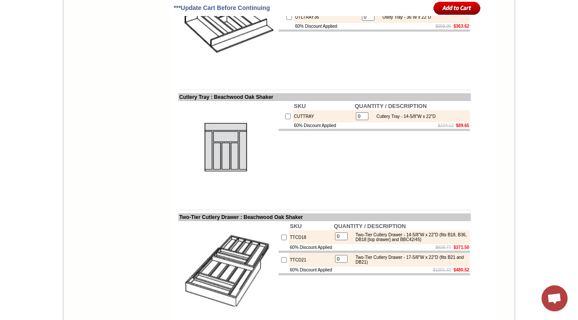
click at [381, 80] on td "SKU QUANTITY / DESCRIPTION UTLTRAY 0 Utility Tray - 24"W x 22"D 60% Discount Ap…" at bounding box center [374, 30] width 193 height 99
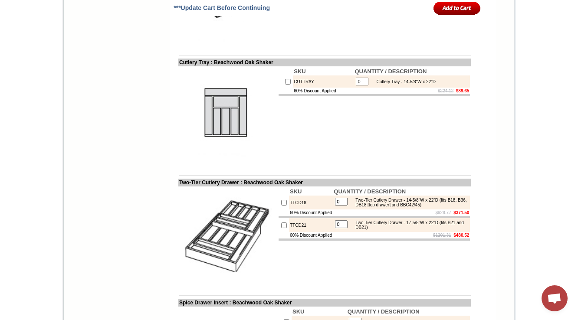
click at [304, 132] on td "SKU QUANTITY / DESCRIPTION CUTTRAY 0 Cutlery Tray - 14-5/8"W x 22"D 60% Discoun…" at bounding box center [374, 115] width 193 height 99
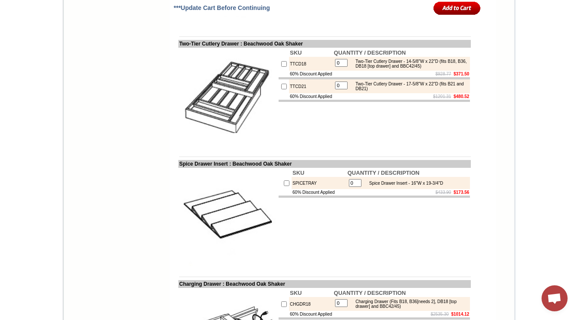
scroll to position [1418, 0]
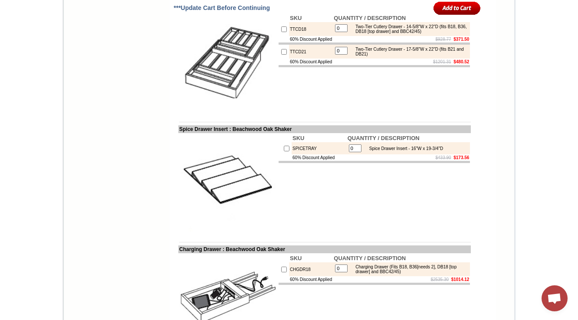
click at [304, 98] on td "SKU QUANTITY / DESCRIPTION TTCD18 0 Two-Tier Cutlery Drawer - 14-5/8"W x 22"D (…" at bounding box center [374, 62] width 193 height 99
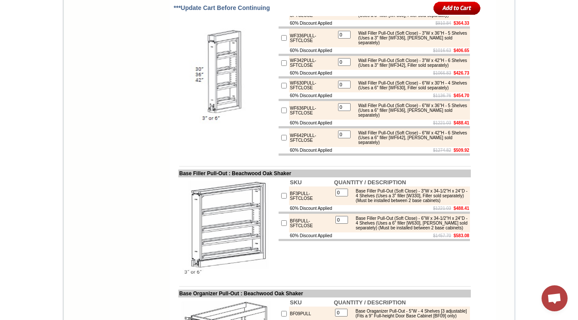
scroll to position [1904, 0]
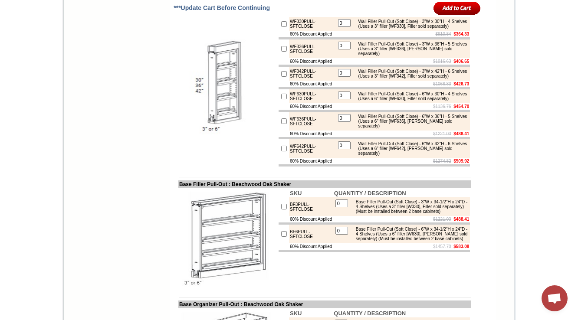
click at [194, 137] on img at bounding box center [228, 88] width 98 height 98
drag, startPoint x: 354, startPoint y: 80, endPoint x: 395, endPoint y: 92, distance: 43.1
click at [395, 56] on div "Wall Filler Pull-Out (Soft Close) - 3"W x 36"H - 5 Shelves (Uses a 3" filler [W…" at bounding box center [411, 49] width 114 height 14
copy div "Wall Filler Pull-Out (Soft Close) - 3"W x 36"H - 5 Shelves (Uses a 3" filler [W…"
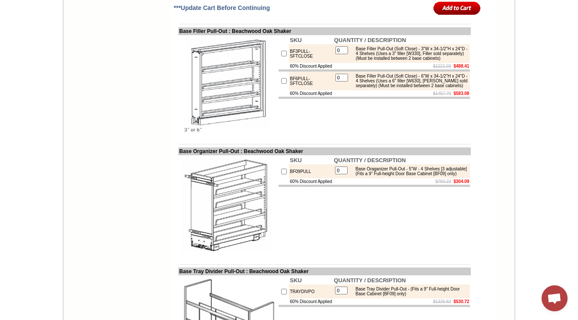
scroll to position [2077, 0]
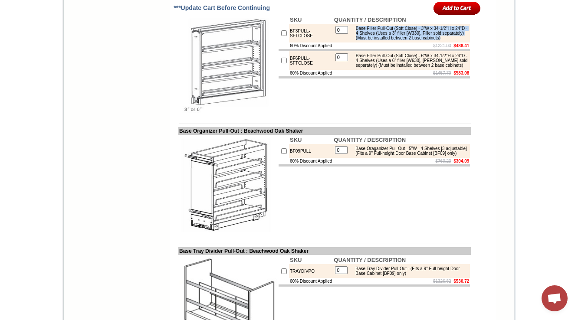
drag, startPoint x: 355, startPoint y: 91, endPoint x: 417, endPoint y: 105, distance: 63.5
click at [417, 40] on div "Base Filler Pull-Out (Soft Close) - 3"W x 34-1/2"H x 24"D - 4 Shelves (Uses a 3…" at bounding box center [409, 33] width 117 height 14
copy div "Base Filler Pull-Out (Soft Close) - 3"W x 34-1/2"H x 24"D - 4 Shelves (Uses a 3…"
click at [289, 42] on td "BF3PULL-SFTCLOSE" at bounding box center [311, 33] width 44 height 19
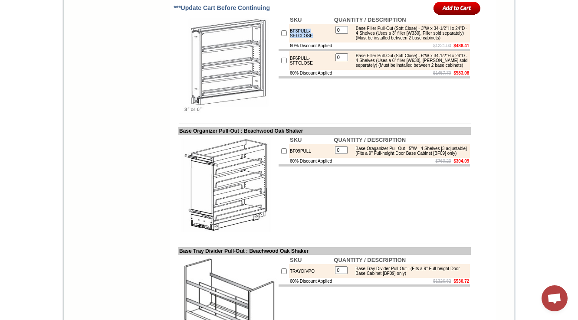
click at [289, 42] on td "BF3PULL-SFTCLOSE" at bounding box center [311, 33] width 44 height 19
copy tr "BF3PULL-SFTCLOSE"
drag, startPoint x: 356, startPoint y: 91, endPoint x: 449, endPoint y: 96, distance: 93.4
click at [449, 40] on div "Base Filler Pull-Out (Soft Close) - 3"W x 34-1/2"H x 24"D - 4 Shelves (Uses a 3…" at bounding box center [409, 33] width 117 height 14
copy div "Base Filler Pull-Out (Soft Close) - 3"W x 34-1/2"H x 24"D - 4 Shelves (Uses a 3…"
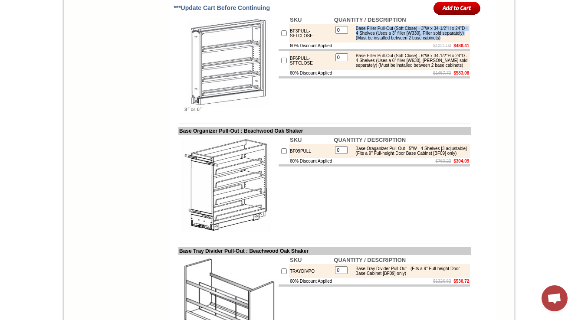
drag, startPoint x: 356, startPoint y: 90, endPoint x: 414, endPoint y: 107, distance: 60.9
click at [414, 40] on div "Base Filler Pull-Out (Soft Close) - 3"W x 34-1/2"H x 24"D - 4 Shelves (Uses a 3…" at bounding box center [409, 33] width 117 height 14
copy div "Base Filler Pull-Out (Soft Close) - 3"W x 34-1/2"H x 24"D - 4 Shelves (Uses a 3…"
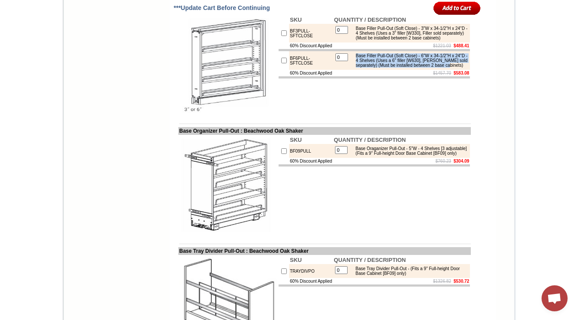
drag, startPoint x: 355, startPoint y: 126, endPoint x: 415, endPoint y: 142, distance: 61.5
click at [415, 68] on div "Base Filler Pull-Out (Soft Close) - 6"W x 34-1/2"H x 24"D - 4 Shelves (Uses a 6…" at bounding box center [409, 60] width 117 height 14
copy div "Base Filler Pull-Out (Soft Close) - 6"W x 34-1/2"H x 24"D - 4 Shelves (Uses a 6…"
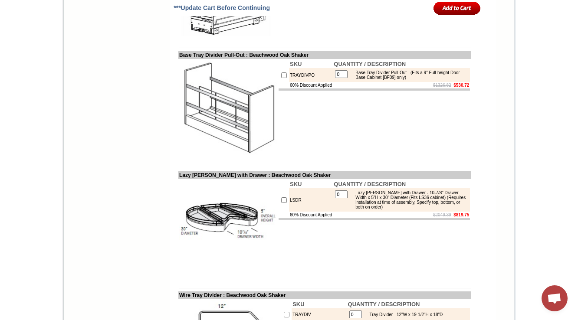
scroll to position [2285, 0]
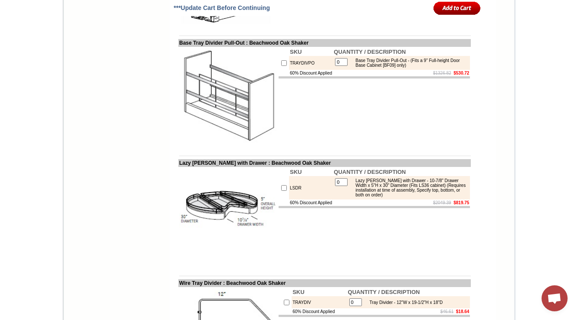
click at [394, 146] on td "SKU QUANTITY / DESCRIPTION TRAYDIVPO 0 Base Tray Divider Pull-Out - (Fits a 9" …" at bounding box center [374, 96] width 193 height 99
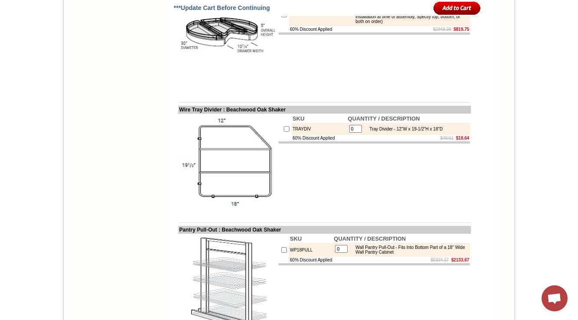
scroll to position [2494, 0]
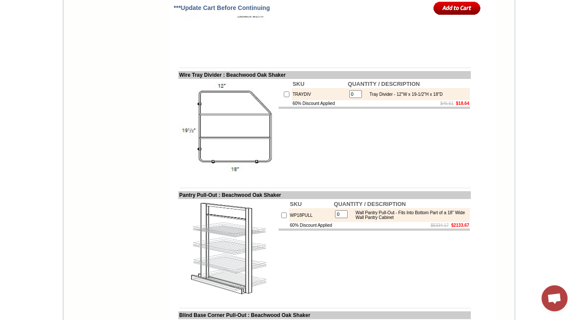
drag, startPoint x: 356, startPoint y: 38, endPoint x: 440, endPoint y: 52, distance: 85.3
copy div "Lazy [PERSON_NAME] with Drawer - 10-7/8" Drawer Width x 5"H x 30" Diameter (Fit…"
click at [330, 58] on td "SKU QUANTITY / DESCRIPTION LSDR 0 Lazy Susan Tray with Drawer - 10-7/8" Drawer …" at bounding box center [374, 8] width 193 height 99
click at [291, 100] on td "TRAYDIV" at bounding box center [318, 94] width 55 height 12
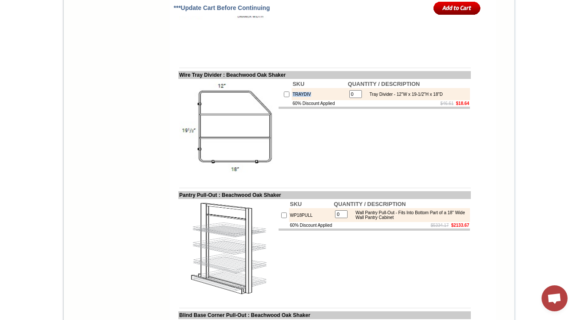
click at [291, 100] on td "TRAYDIV" at bounding box center [318, 94] width 55 height 12
copy td "TRAYDIV"
click at [225, 177] on img at bounding box center [228, 129] width 98 height 98
click at [291, 100] on td "TRAYDIV" at bounding box center [318, 94] width 55 height 12
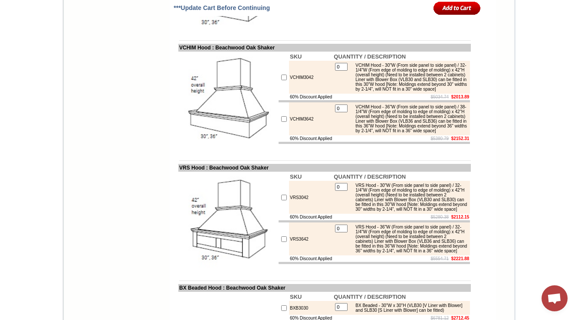
scroll to position [3916, 0]
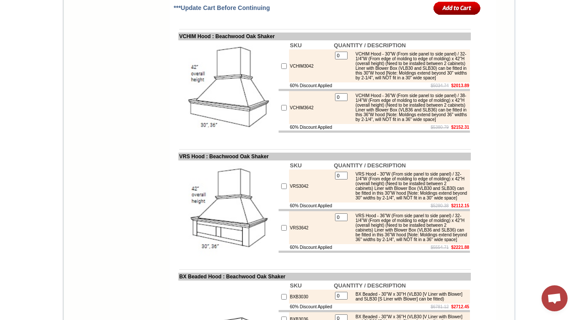
drag, startPoint x: 356, startPoint y: 88, endPoint x: 384, endPoint y: 113, distance: 37.2
copy div "T Hood - 30"W (From side panel to side panel) x 42"H (overall height) (Needs to…"
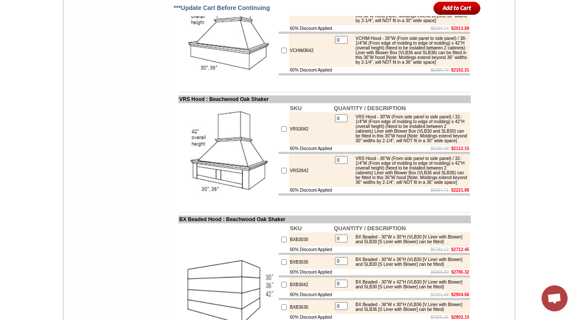
scroll to position [3985, 0]
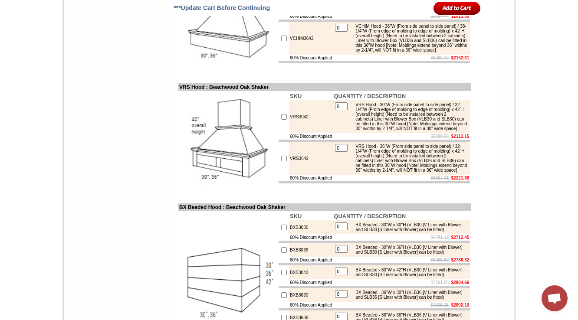
drag, startPoint x: 356, startPoint y: 141, endPoint x: 379, endPoint y: 177, distance: 43.4
copy div "VCHIM Hood - 30"W (From side panel to side panel) / 32-1/4"W (From edge of mold…"
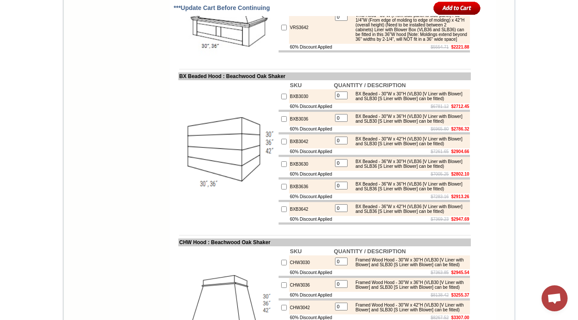
scroll to position [4124, 0]
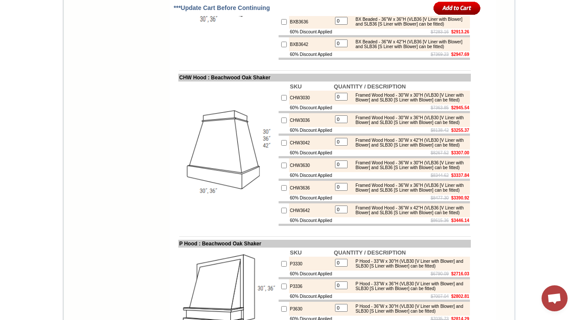
scroll to position [4367, 0]
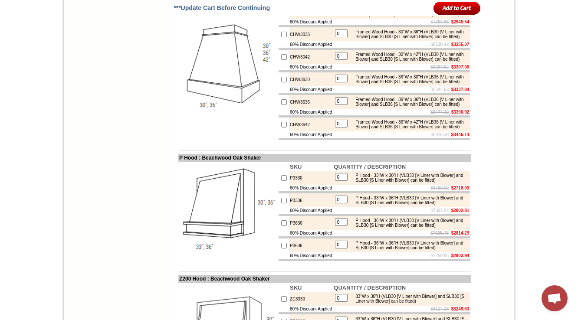
drag, startPoint x: 378, startPoint y: 13, endPoint x: 195, endPoint y: 151, distance: 228.8
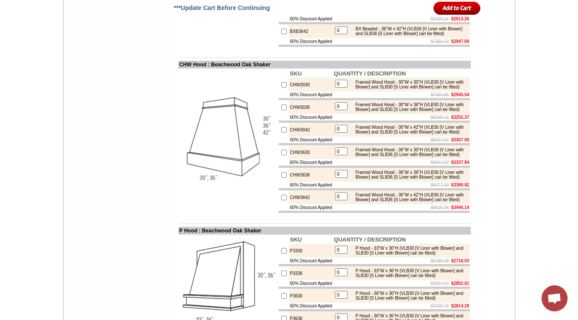
scroll to position [4298, 0]
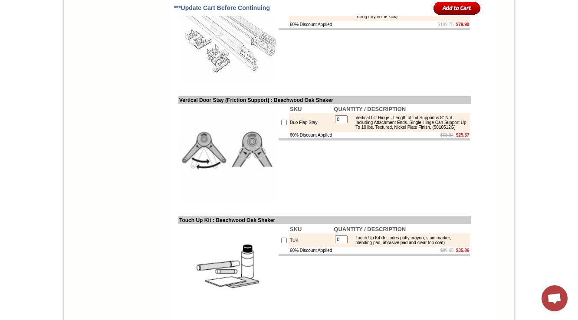
scroll to position [5200, 0]
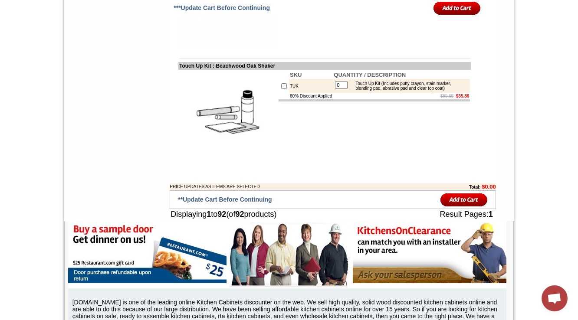
scroll to position [5373, 0]
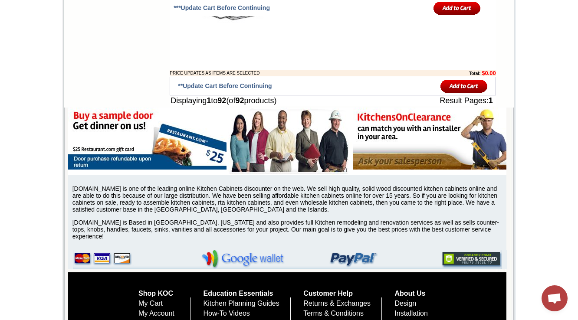
scroll to position [5477, 0]
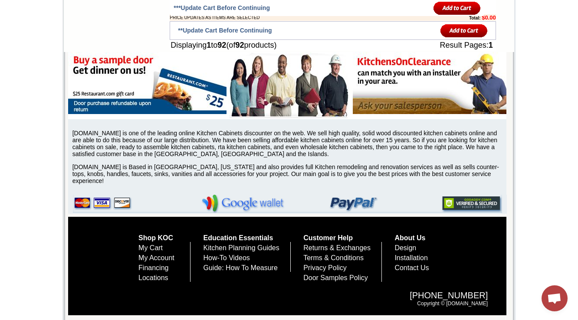
scroll to position [5651, 0]
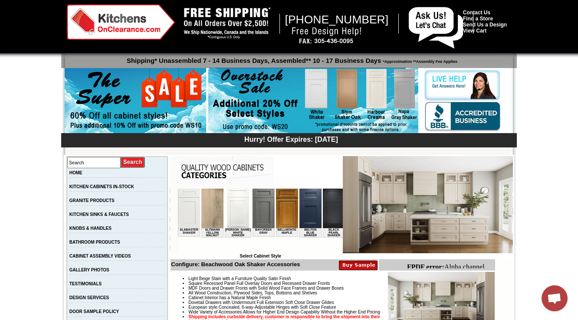
scroll to position [208, 0]
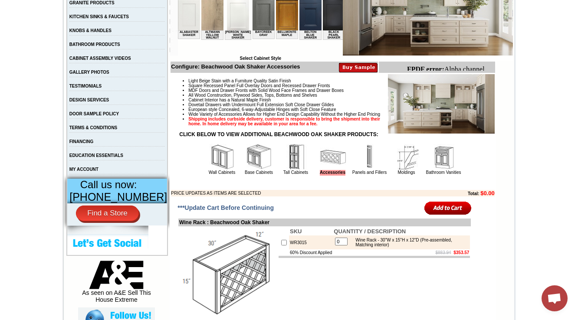
click at [211, 166] on img at bounding box center [222, 157] width 26 height 26
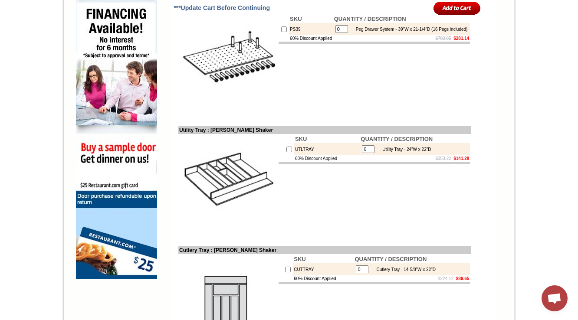
scroll to position [563, 0]
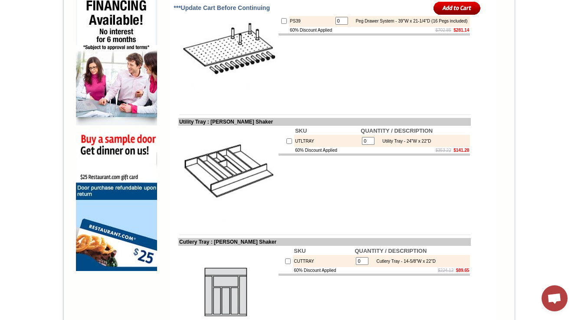
click at [431, 184] on td "SKU QUANTITY / DESCRIPTION UTLTRAY 0 Utility Tray - 24"W x 22"D 60% Discount Ap…" at bounding box center [374, 175] width 193 height 99
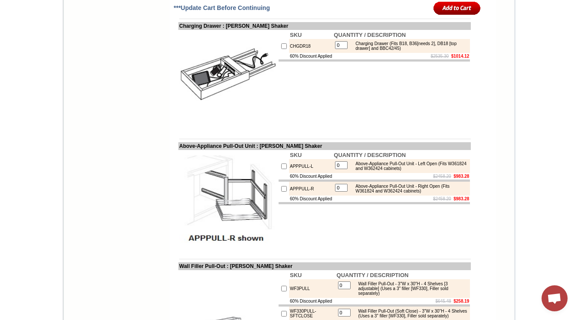
scroll to position [1153, 0]
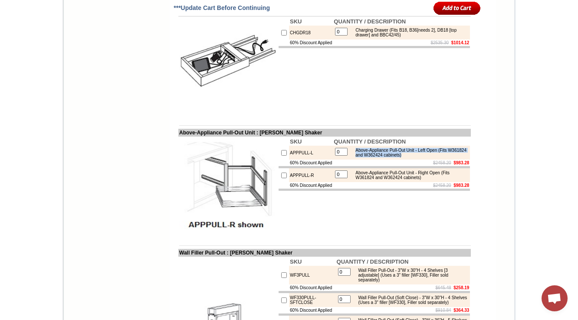
drag, startPoint x: 356, startPoint y: 173, endPoint x: 436, endPoint y: 180, distance: 80.5
click at [436, 157] on div "Above-Appliance Pull-Out Unit - Left Open (Fits W361824 and W362424 cabinets)" at bounding box center [409, 153] width 117 height 10
copy div "Above-Appliance Pull-Out Unit - Left Open (Fits W361824 and W362424 cabinets)"
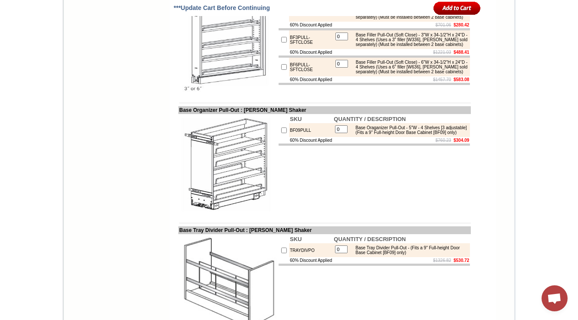
scroll to position [1631, 0]
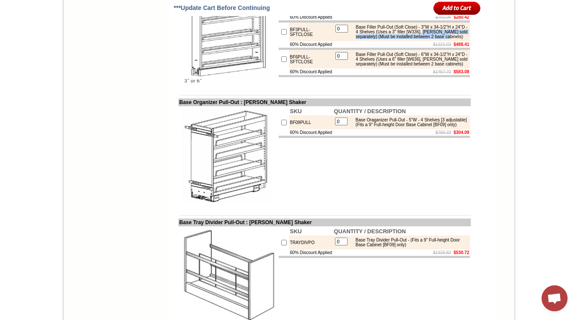
drag, startPoint x: 374, startPoint y: 106, endPoint x: 419, endPoint y: 114, distance: 45.9
click at [419, 40] on table "0 Base Filler Pull-Out (Soft Close) - 3"W x 34-1/2"H x 24"D - 4 Shelves (Uses a…" at bounding box center [401, 31] width 135 height 17
copy div "Filler sold separately) (Must be installed between 2 base cabinets)"
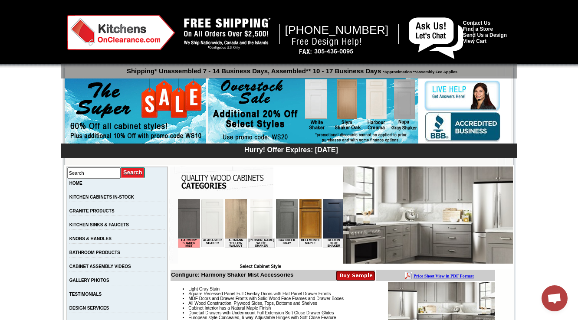
scroll to position [546, 0]
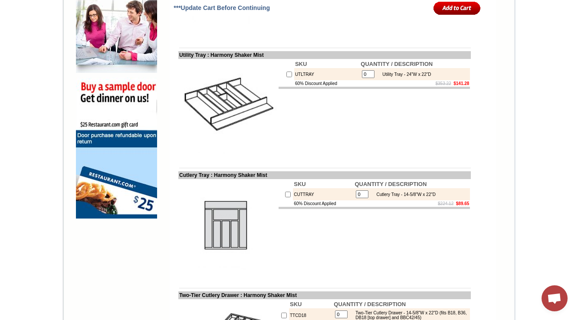
click at [337, 134] on td "SKU QUANTITY / DESCRIPTION UTLTRAY 0 Utility Tray - 24"W x 22"D 60% Discount Ap…" at bounding box center [374, 108] width 193 height 99
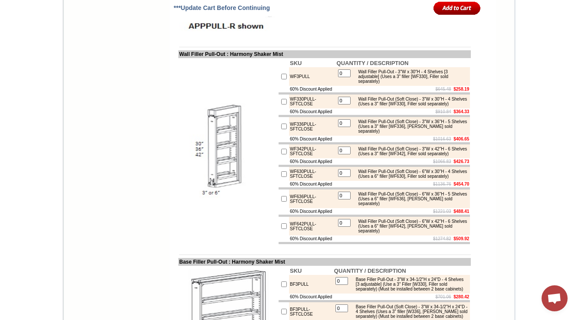
scroll to position [1558, 0]
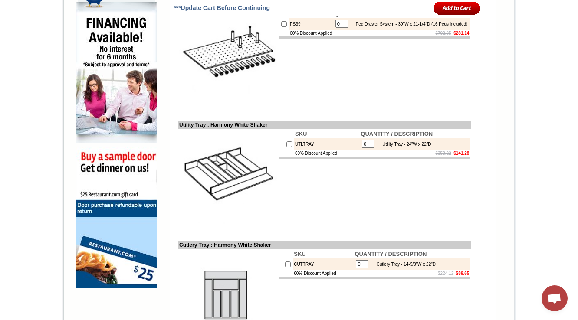
scroll to position [555, 0]
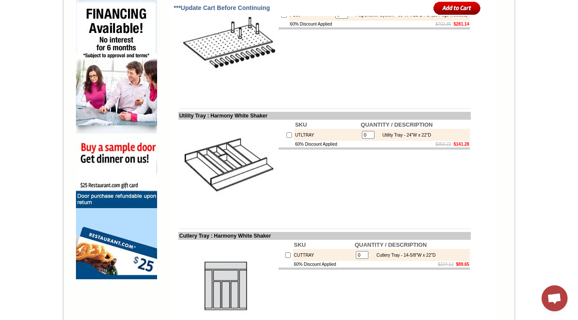
click at [295, 141] on td "UTLTRAY" at bounding box center [326, 135] width 65 height 12
copy td "UTLTRAY"
click at [296, 176] on td "SKU QUANTITY / DESCRIPTION UTLTRAY 0 Utility Tray - 24"W x 22"D 60% Discount Ap…" at bounding box center [374, 169] width 193 height 99
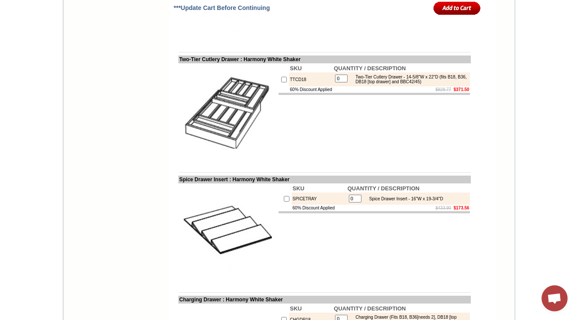
scroll to position [867, 0]
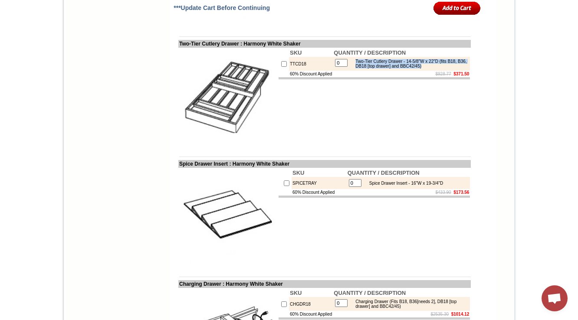
drag, startPoint x: 365, startPoint y: 78, endPoint x: 454, endPoint y: 87, distance: 89.4
click at [454, 69] on div "Two-Tier Cutlery Drawer - 14-5/8"W x 22"D (fits B18, B36, DB18 [top drawer] and…" at bounding box center [409, 64] width 117 height 10
copy div "Two-Tier Cutlery Drawer - 14-5/8"W x 22"D (fits B18, B36, DB18 [top drawer] and…"
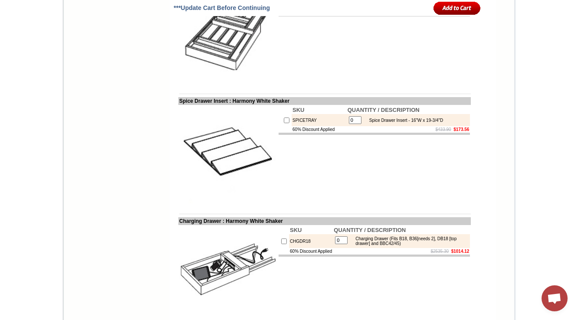
scroll to position [937, 0]
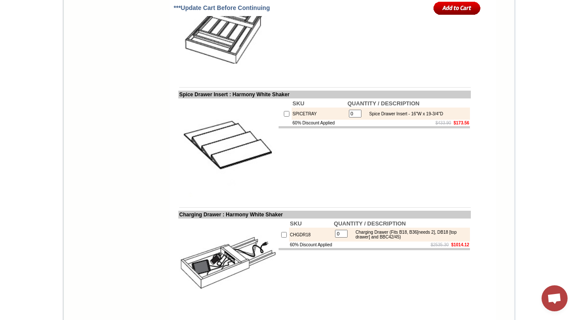
click at [367, 126] on td "$433.90 $173.56" at bounding box center [408, 123] width 124 height 7
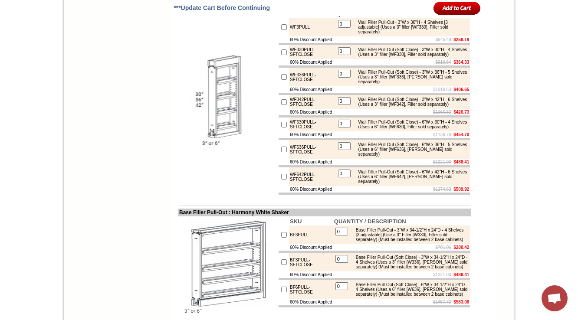
scroll to position [1388, 0]
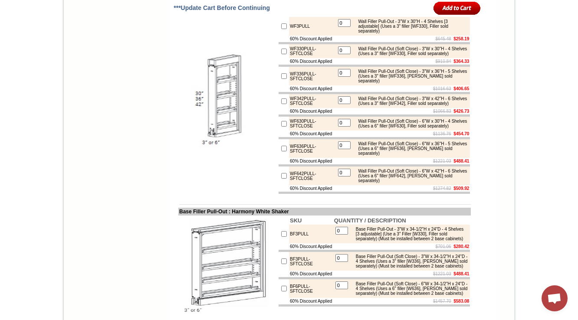
click at [207, 126] on img at bounding box center [228, 101] width 98 height 98
click at [289, 36] on td "WF3PULL" at bounding box center [312, 26] width 47 height 19
copy td "WF3PULL"
drag, startPoint x: 354, startPoint y: 75, endPoint x: 391, endPoint y: 87, distance: 38.9
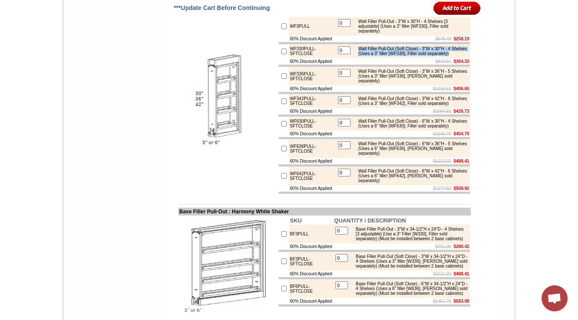
click at [391, 56] on div "Wall Filler Pull-Out (Soft Close) - 3"W x 30"H - 4 Shelves (Uses a 3" filler [W…" at bounding box center [411, 51] width 114 height 10
copy div "Wall Filler Pull-Out (Soft Close) - 3"W x 30"H - 4 Shelves (Uses a 3" filler [W…"
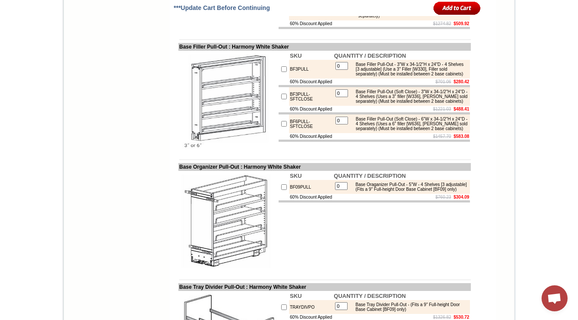
scroll to position [1561, 0]
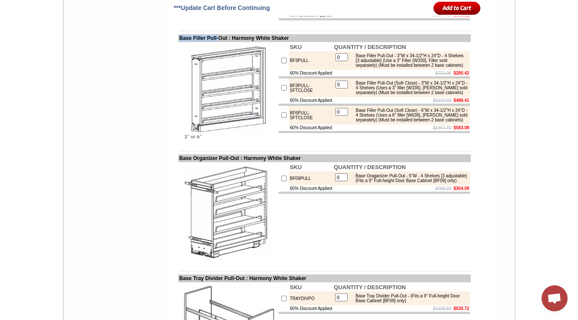
drag, startPoint x: 171, startPoint y: 95, endPoint x: 215, endPoint y: 97, distance: 43.9
click at [215, 42] on td "Base Filler Pull-Out : Harmony White Shaker" at bounding box center [324, 38] width 292 height 8
click at [406, 95] on div "Base Filler Pull-Out (Soft Close) - 3"W x 34-1/2"H x 24"D - 4 Shelves (Uses a 3…" at bounding box center [409, 88] width 117 height 14
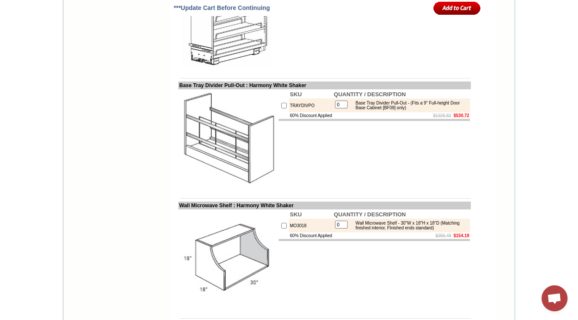
scroll to position [1769, 0]
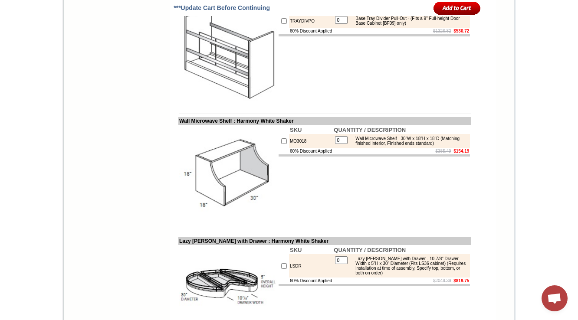
click at [427, 104] on td "SKU QUANTITY / DESCRIPTION TRAYDIVPO 0 Base Tray Divider Pull-Out - (Fits a 9" …" at bounding box center [374, 54] width 193 height 99
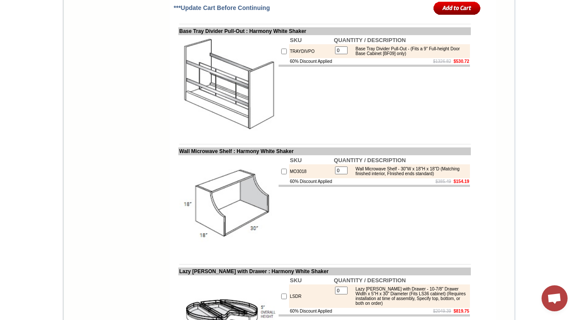
scroll to position [1804, 0]
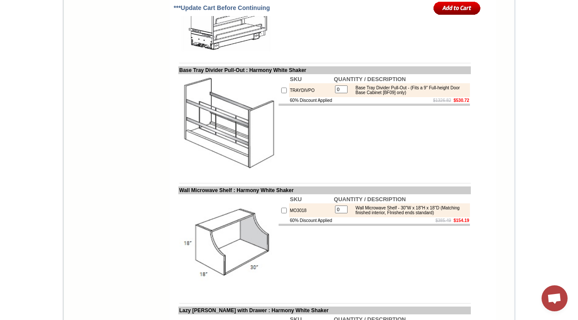
click at [354, 53] on td "SKU QUANTITY / DESCRIPTION BF09PULL 0 Base Oraganizer Pull-Out - 5"W - 4 Shelve…" at bounding box center [374, 3] width 193 height 99
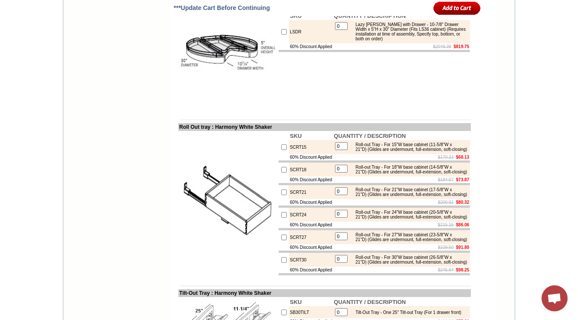
scroll to position [2082, 0]
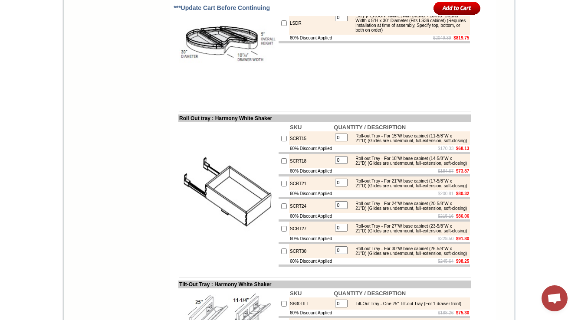
click at [353, 101] on td "SKU QUANTITY / DESCRIPTION LSDR 0 Lazy [PERSON_NAME] with Drawer - 10-7/8" Draw…" at bounding box center [374, 51] width 193 height 99
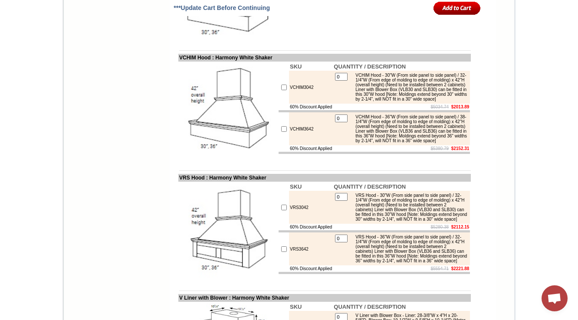
scroll to position [3157, 0]
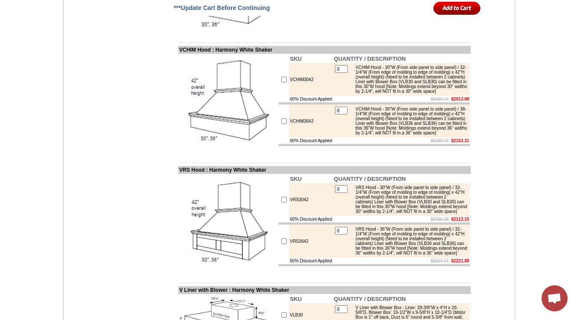
drag, startPoint x: 370, startPoint y: 136, endPoint x: 384, endPoint y: 156, distance: 24.3
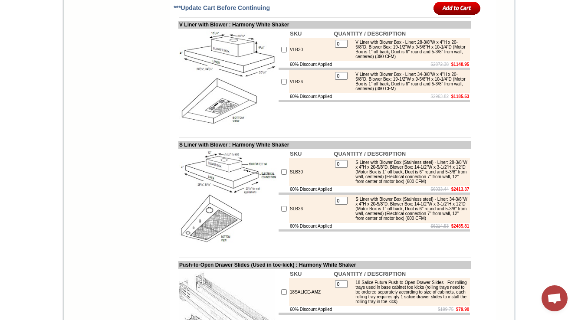
scroll to position [3435, 0]
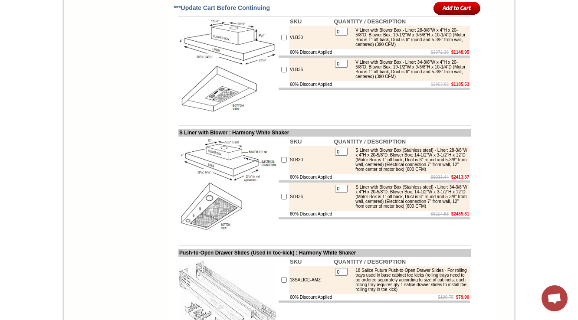
copy tbody "VRS Hood - 30"W (From side panel to side panel) / 32-1/4"W (From edge of moldin…"
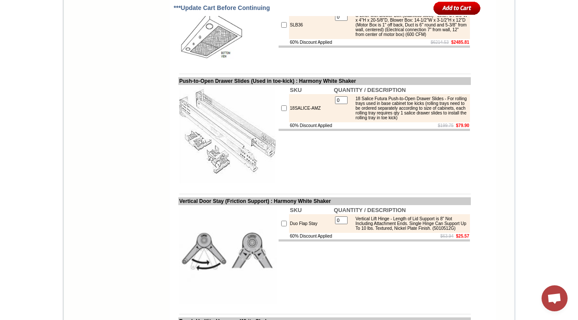
scroll to position [3608, 0]
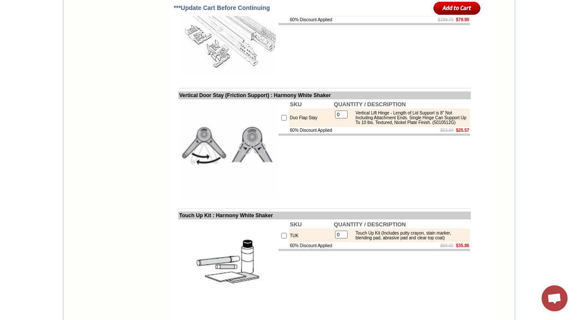
scroll to position [3747, 0]
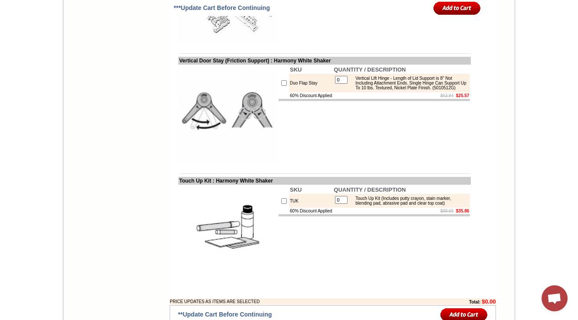
copy tbody "S Liner with Blower Box (Stainless steel) - Liner: 28-3/8"W x 4"H x 20-5/8"D, B…"
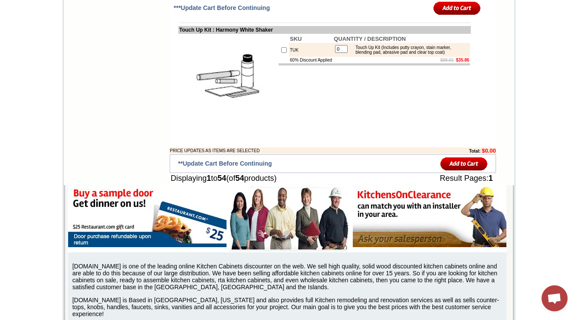
scroll to position [3886, 0]
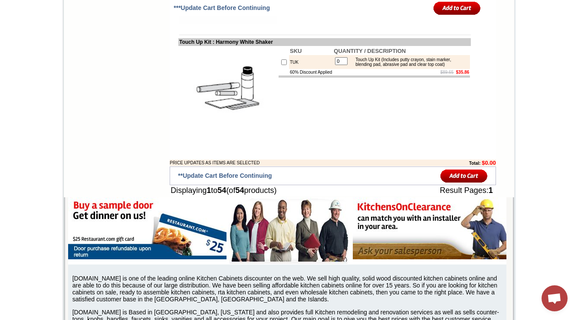
copy tbody "18 Salice Futura Push-to-Open Drawer Slides - For rolling trays used in base ca…"
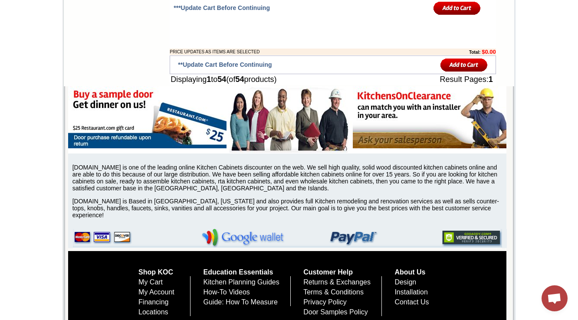
scroll to position [4024, 0]
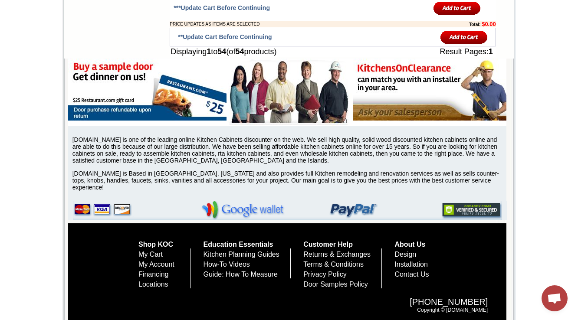
copy tbody "Touch Up Kit (Includes putty crayon, stain marker, blending pad, abrasive pad a…"
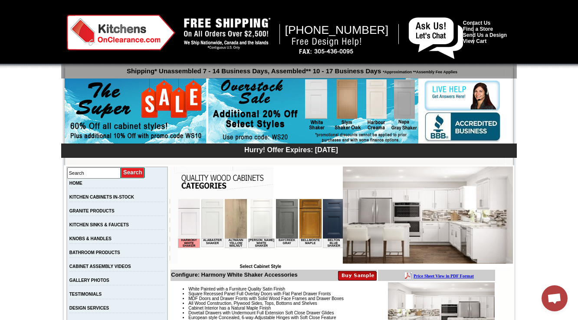
scroll to position [347, 0]
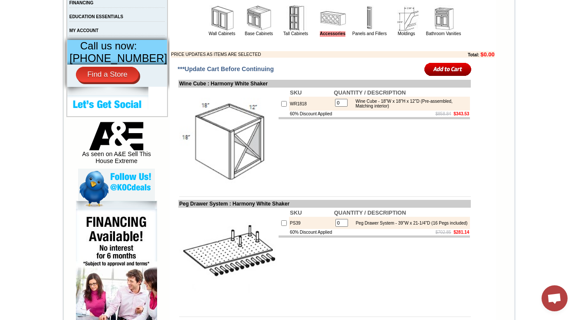
click at [213, 30] on img at bounding box center [222, 18] width 26 height 26
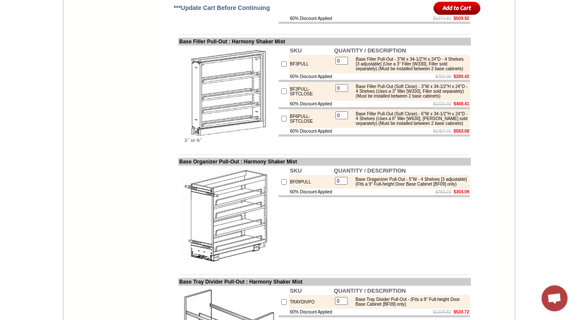
scroll to position [1768, 0]
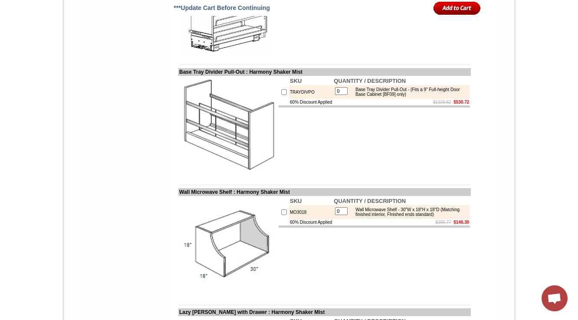
click at [368, 55] on td "SKU QUANTITY / DESCRIPTION BF09PULL 0 Base Oraganizer Pull-Out - 5"W - 4 Shelve…" at bounding box center [374, 5] width 193 height 99
click at [399, 55] on td "SKU QUANTITY / DESCRIPTION BF09PULL 0 Base Oraganizer Pull-Out - 5"W - 4 Shelve…" at bounding box center [374, 5] width 193 height 99
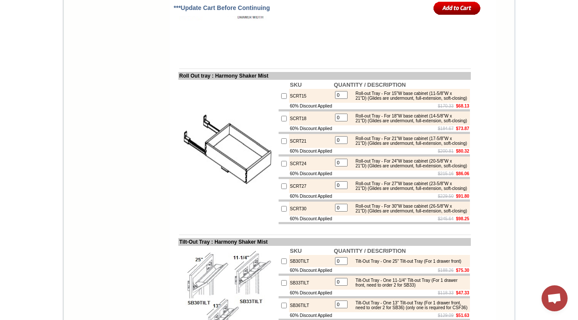
scroll to position [2118, 0]
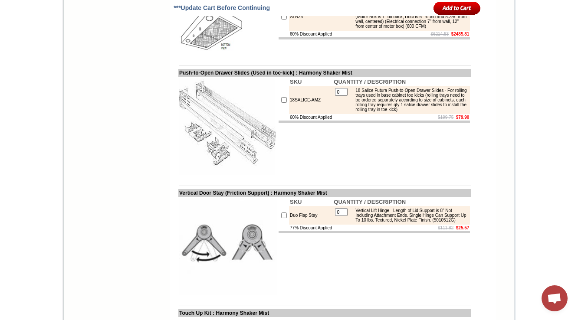
scroll to position [3684, 0]
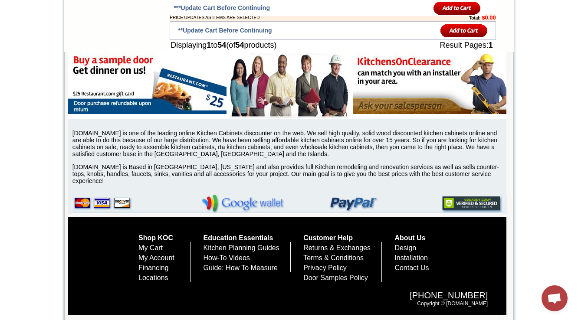
scroll to position [4036, 0]
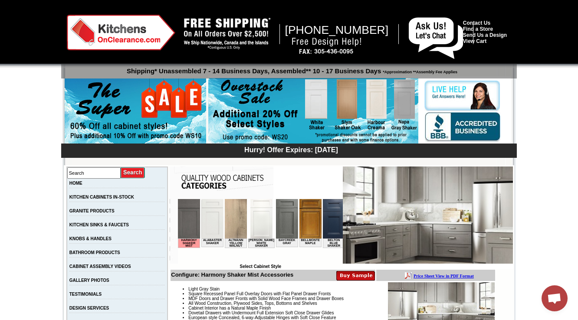
scroll to position [243, 0]
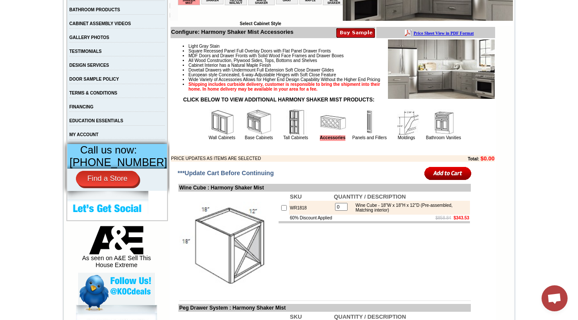
click at [216, 135] on img at bounding box center [222, 122] width 26 height 26
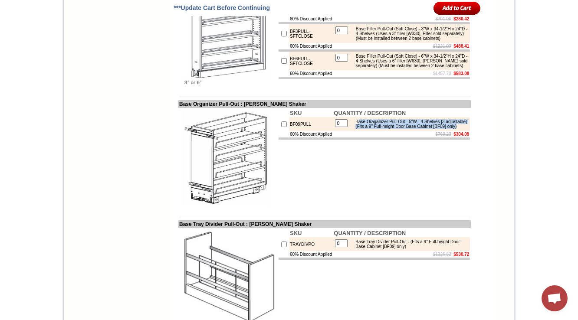
drag, startPoint x: 357, startPoint y: 199, endPoint x: 406, endPoint y: 211, distance: 50.7
click at [406, 129] on div "Base Oraganizer Pull-Out - 5"W - 4 Shelves [3 adjustable] (Fits a 9" Full-heigh…" at bounding box center [409, 124] width 117 height 10
copy div "ase Oraganizer Pull-Out - 5"W - 4 Shelves [3 adjustable] (Fits a 9" Full-height…"
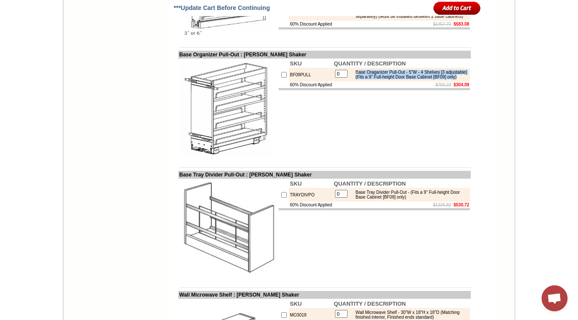
scroll to position [1699, 0]
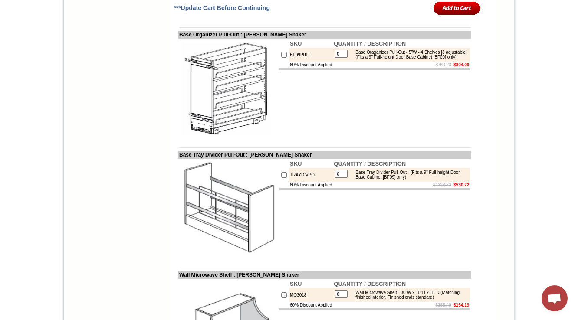
click at [304, 138] on td "SKU QUANTITY / DESCRIPTION BF09PULL 0 Base Oraganizer Pull-Out - 5"W - 4 Shelve…" at bounding box center [374, 88] width 193 height 99
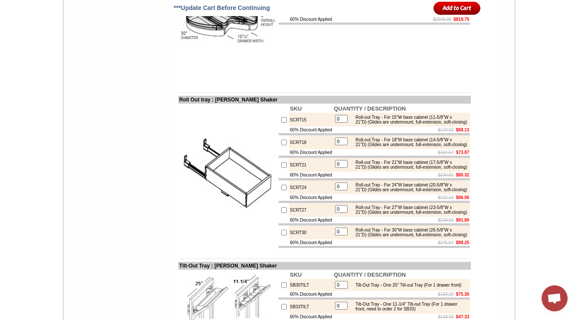
scroll to position [2115, 0]
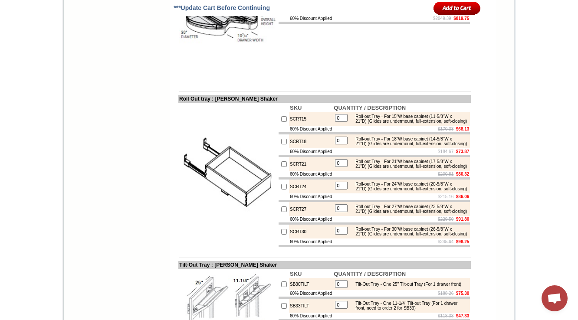
click at [385, 82] on td "SKU QUANTITY / DESCRIPTION LSDR 0 Lazy Susan Tray with Drawer - 10-7/8" Drawer …" at bounding box center [374, 32] width 193 height 99
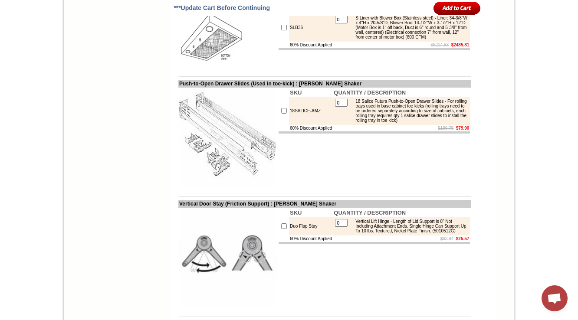
scroll to position [3631, 0]
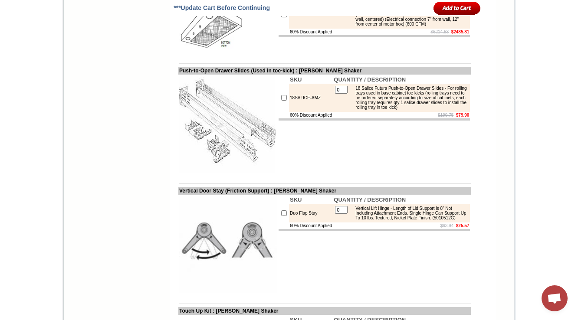
drag, startPoint x: 392, startPoint y: 132, endPoint x: 385, endPoint y: 135, distance: 7.8
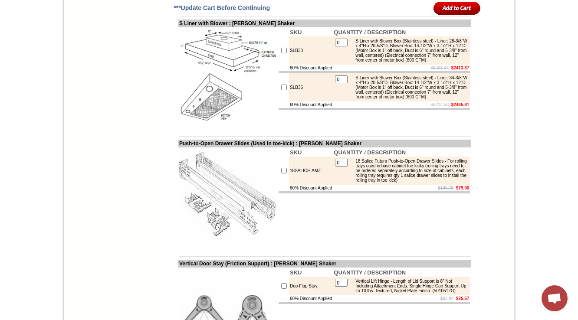
scroll to position [3562, 0]
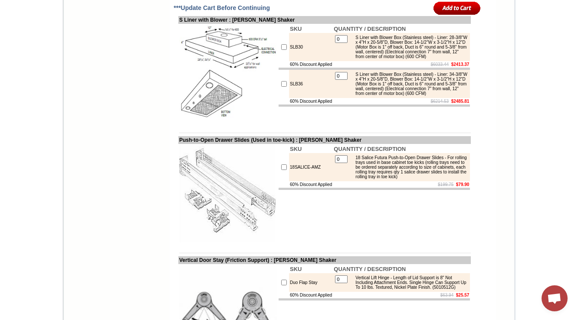
copy tbody "V Liner with Blower Box - Liner: 28-3/8"W x 4"H x 20-5/8"D, Blower Box: 19-1/2"…"
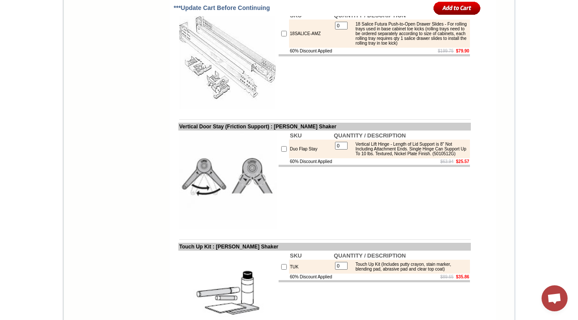
scroll to position [3700, 0]
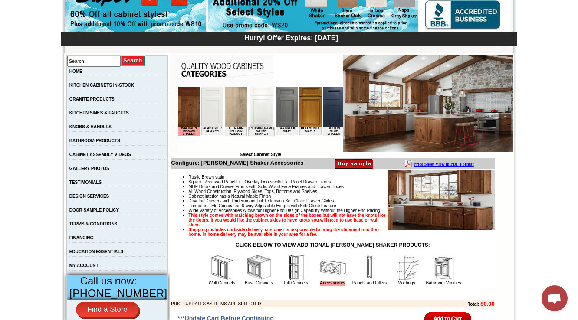
scroll to position [173, 0]
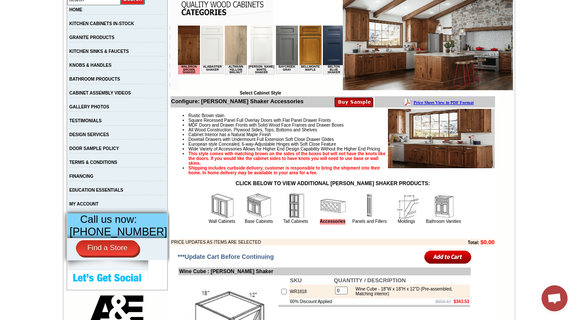
click at [217, 219] on img at bounding box center [222, 206] width 26 height 26
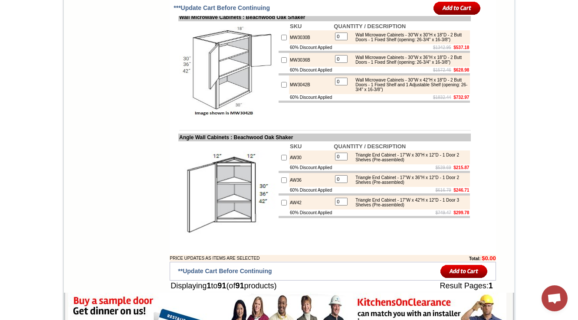
scroll to position [2848, 0]
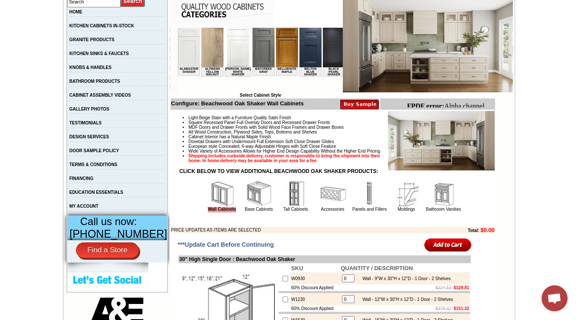
scroll to position [208, 0]
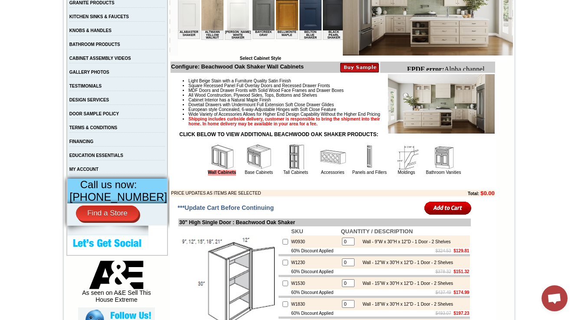
click at [323, 168] on img at bounding box center [333, 157] width 26 height 26
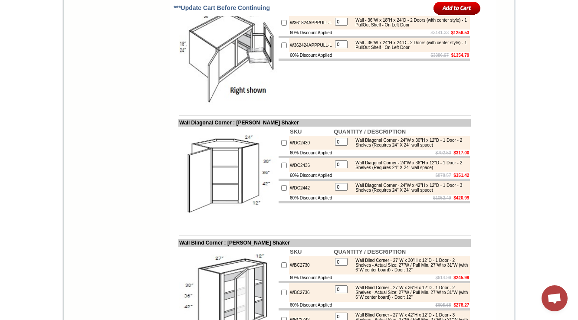
scroll to position [1936, 0]
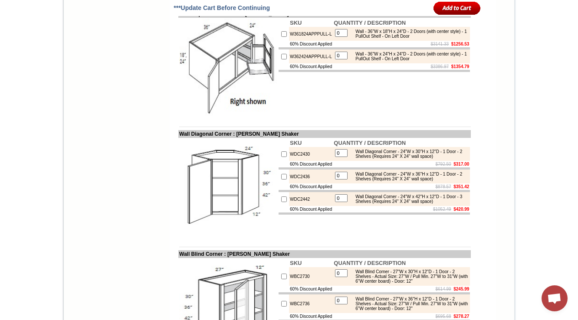
click at [361, 117] on td "SKU QUANTITY / DESCRIPTION W361824APPPULL-L 0 Wall - 36"W x 18"H x 24"D - 2 Doo…" at bounding box center [374, 67] width 193 height 99
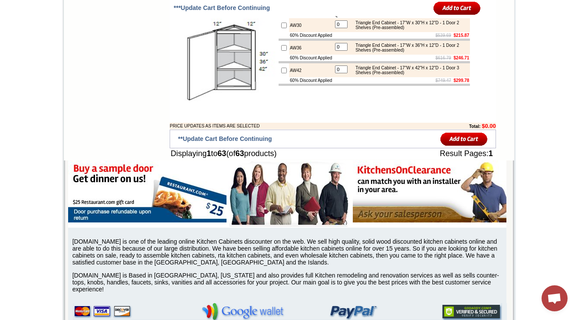
scroll to position [2283, 0]
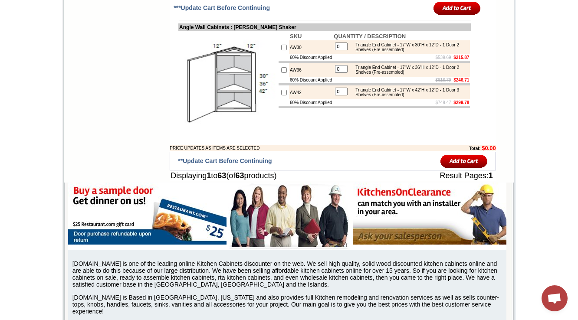
drag, startPoint x: 356, startPoint y: 65, endPoint x: 456, endPoint y: 73, distance: 100.5
copy div "Wall Blind Corner - 27"W x 30"H x 12"D - 1 Door - 2 Shelves - Actual Size: 27"W…"
click at [364, 85] on td at bounding box center [373, 84] width 191 height 2
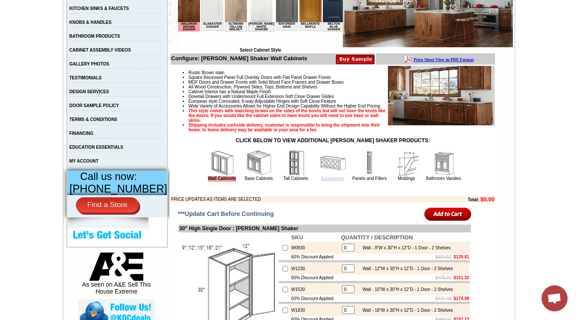
scroll to position [243, 0]
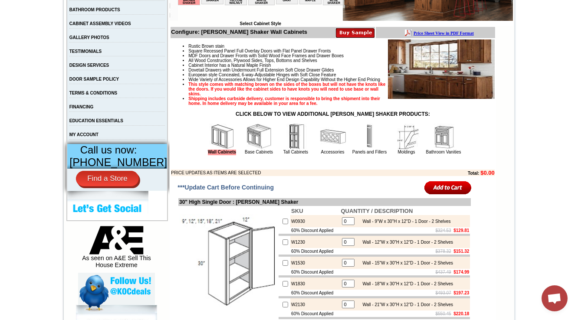
click at [328, 150] on img at bounding box center [333, 137] width 26 height 26
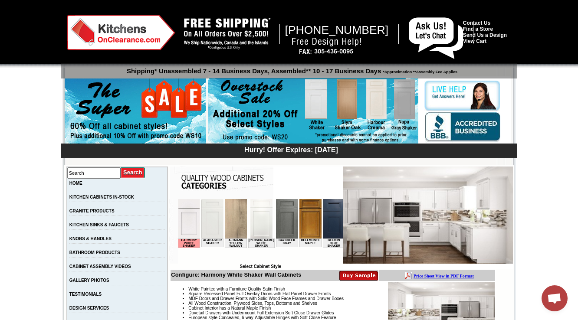
scroll to position [208, 0]
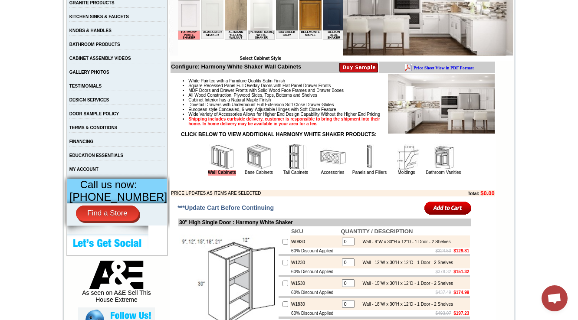
click at [333, 170] on img at bounding box center [333, 157] width 26 height 26
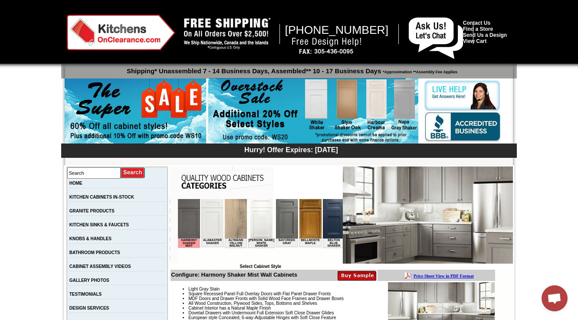
scroll to position [173, 0]
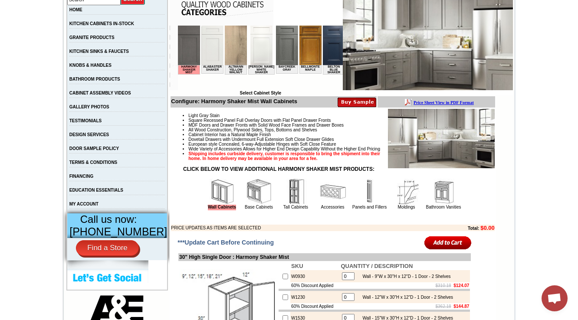
click at [331, 205] on img at bounding box center [333, 192] width 26 height 26
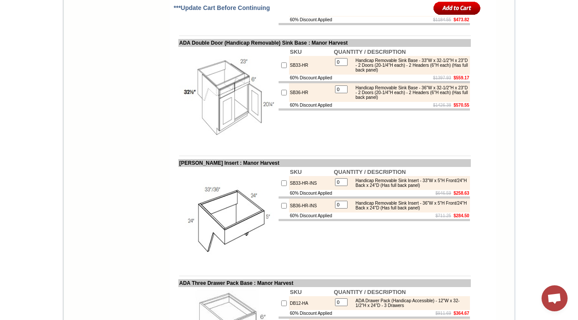
drag, startPoint x: 303, startPoint y: 142, endPoint x: 281, endPoint y: 146, distance: 22.4
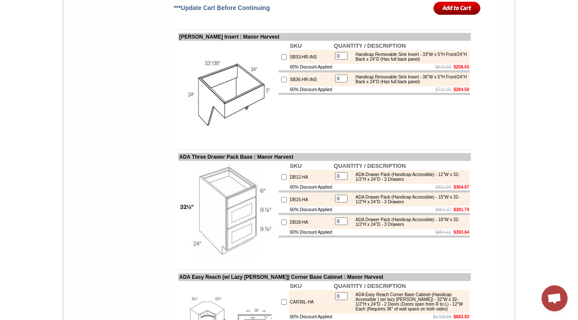
scroll to position [3296, 0]
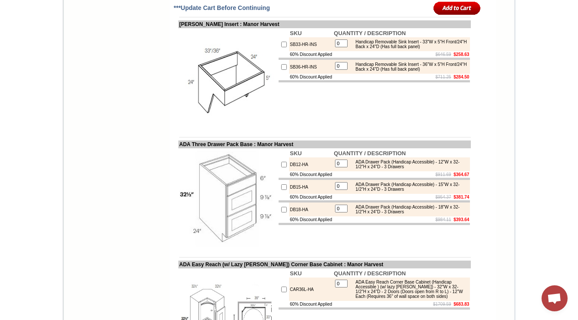
drag, startPoint x: 302, startPoint y: 153, endPoint x: 282, endPoint y: 158, distance: 20.5
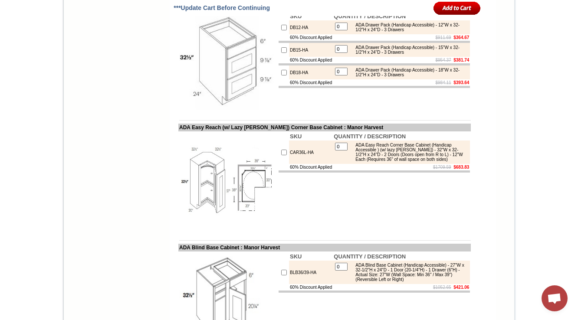
scroll to position [3469, 0]
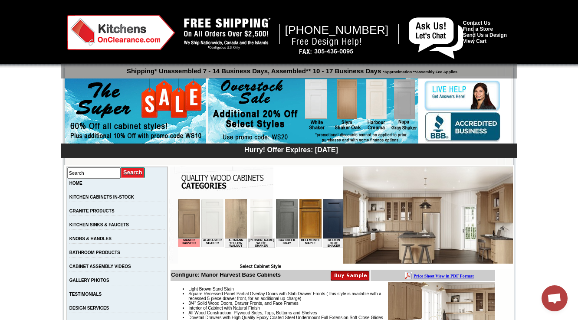
scroll to position [243, 0]
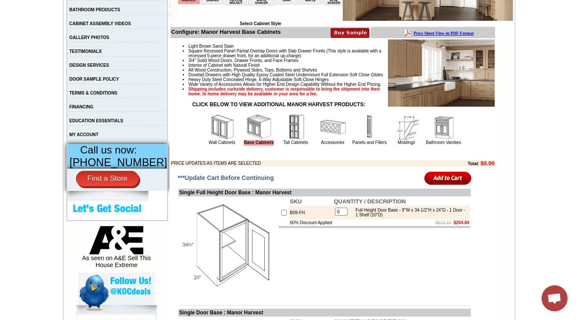
click at [212, 140] on img at bounding box center [222, 127] width 26 height 26
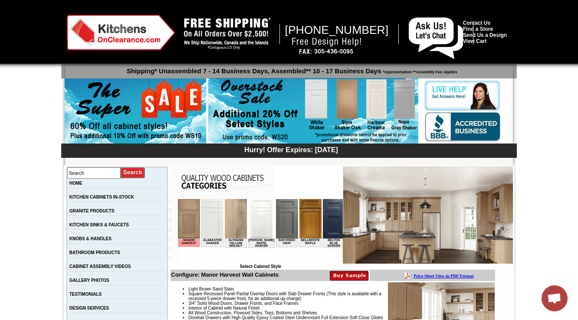
scroll to position [35, 0]
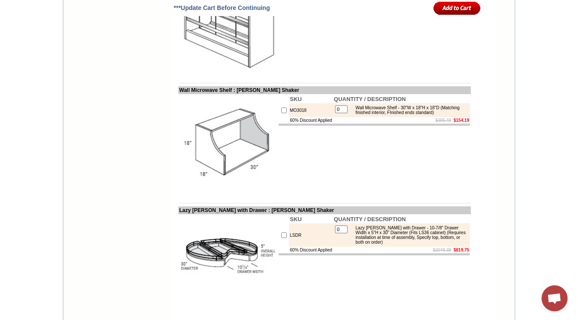
scroll to position [1862, 0]
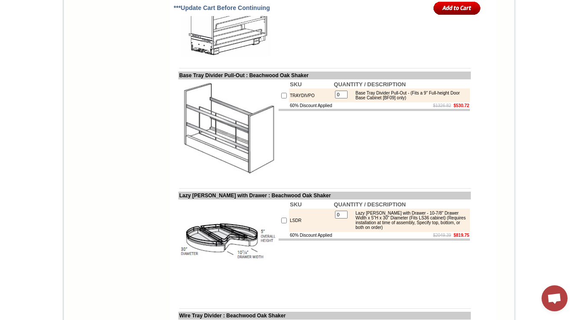
scroll to position [2493, 0]
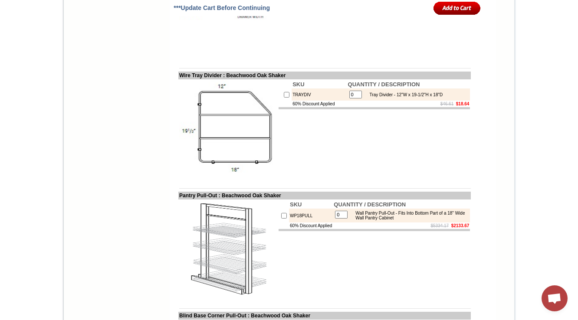
click at [282, 179] on td "SKU QUANTITY / DESCRIPTION TRAYDIV 0 Tray Divider - 12"W x 19-1/2"H x 18"D 60% …" at bounding box center [374, 128] width 193 height 99
click at [210, 167] on img at bounding box center [228, 129] width 98 height 98
click at [254, 58] on img at bounding box center [228, 9] width 98 height 98
click at [216, 58] on img at bounding box center [228, 9] width 98 height 98
click at [218, 178] on img at bounding box center [228, 129] width 98 height 98
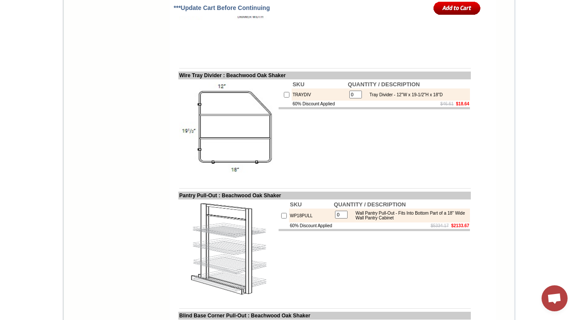
click at [216, 178] on img at bounding box center [228, 129] width 98 height 98
click at [226, 58] on img at bounding box center [228, 9] width 98 height 98
click at [216, 178] on img at bounding box center [228, 129] width 98 height 98
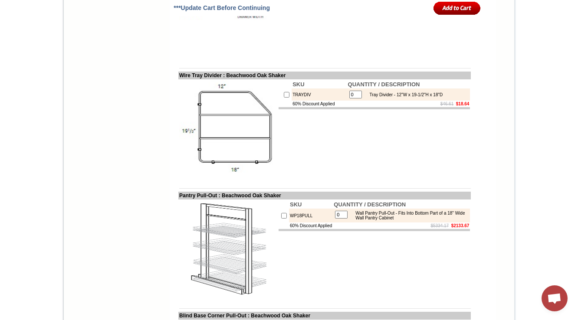
click at [290, 222] on td "WP18PULL" at bounding box center [311, 216] width 44 height 14
copy td "WP18PULL"
click at [291, 101] on td "TRAYDIV" at bounding box center [318, 94] width 55 height 12
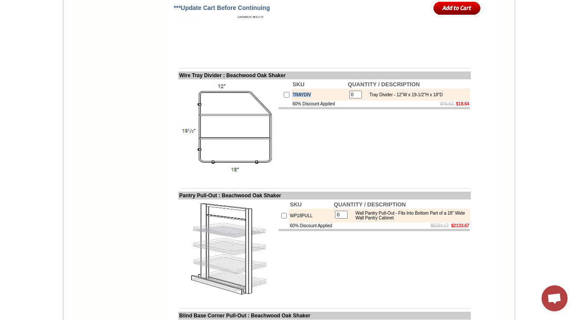
copy td "TRAYDIV"
click at [248, 178] on img at bounding box center [228, 129] width 98 height 98
click at [294, 101] on td "TRAYDIV" at bounding box center [318, 94] width 55 height 12
click at [295, 101] on td "TRAYDIV" at bounding box center [318, 94] width 55 height 12
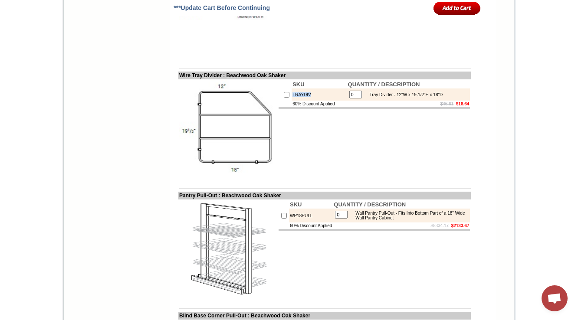
click at [278, 179] on td "SKU QUANTITY / DESCRIPTION TRAYDIV 0 Tray Divider - 12"W x 19-1/2"H x 18"D 60% …" at bounding box center [374, 128] width 193 height 99
